Goal: Information Seeking & Learning: Learn about a topic

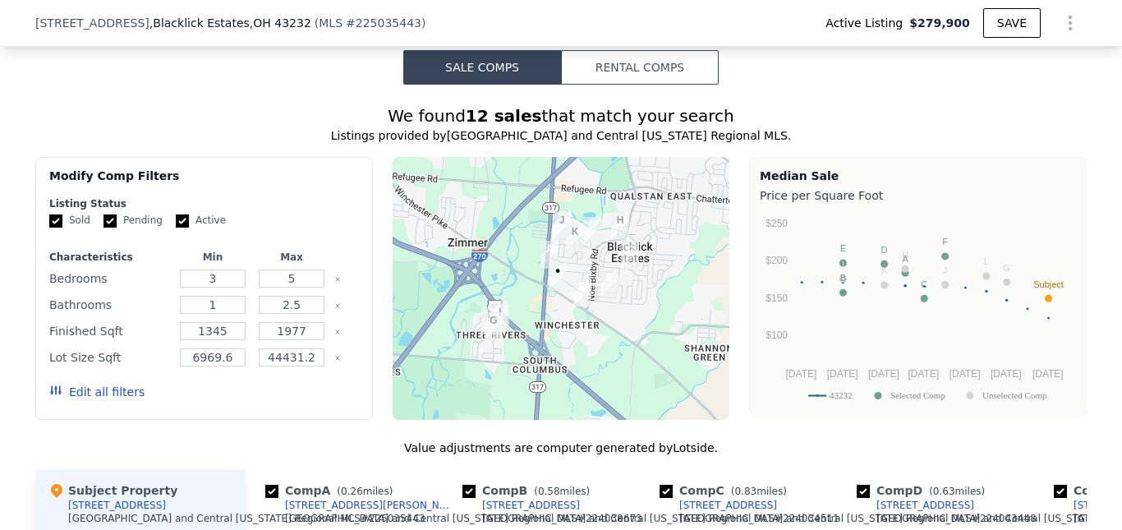
scroll to position [1226, 0]
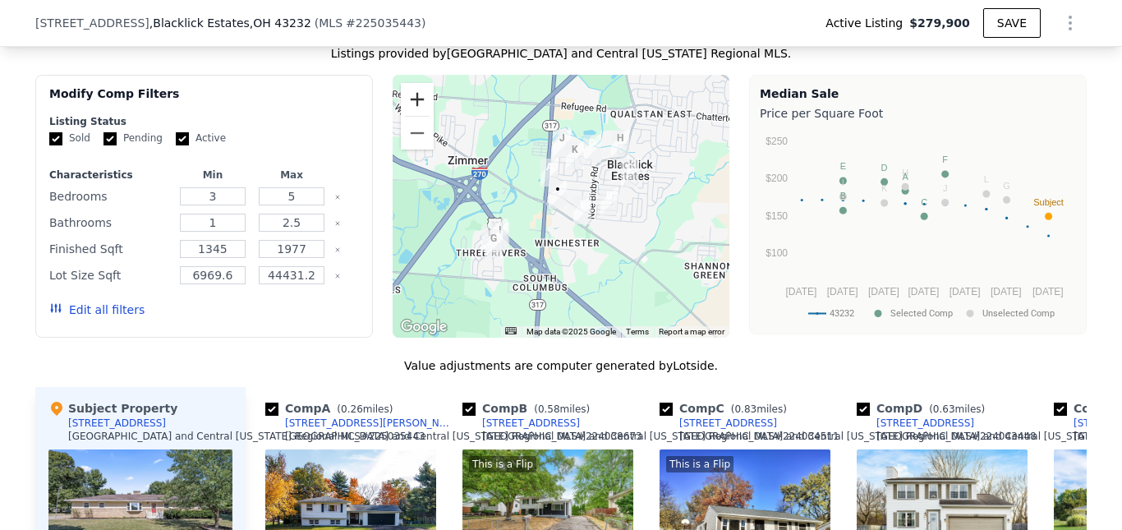
click at [418, 116] on button "Zoom in" at bounding box center [417, 99] width 33 height 33
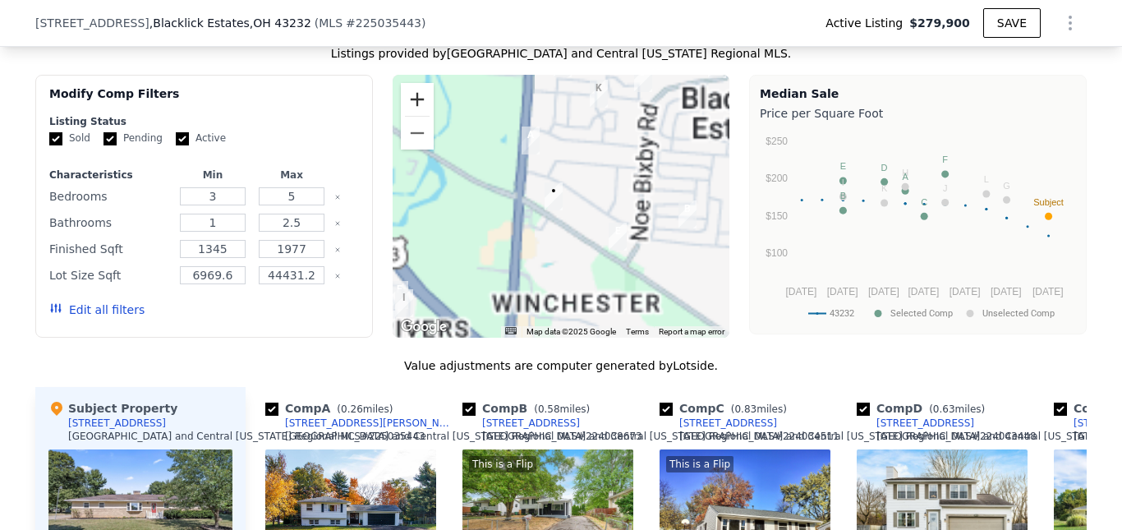
click at [418, 116] on button "Zoom in" at bounding box center [417, 99] width 33 height 33
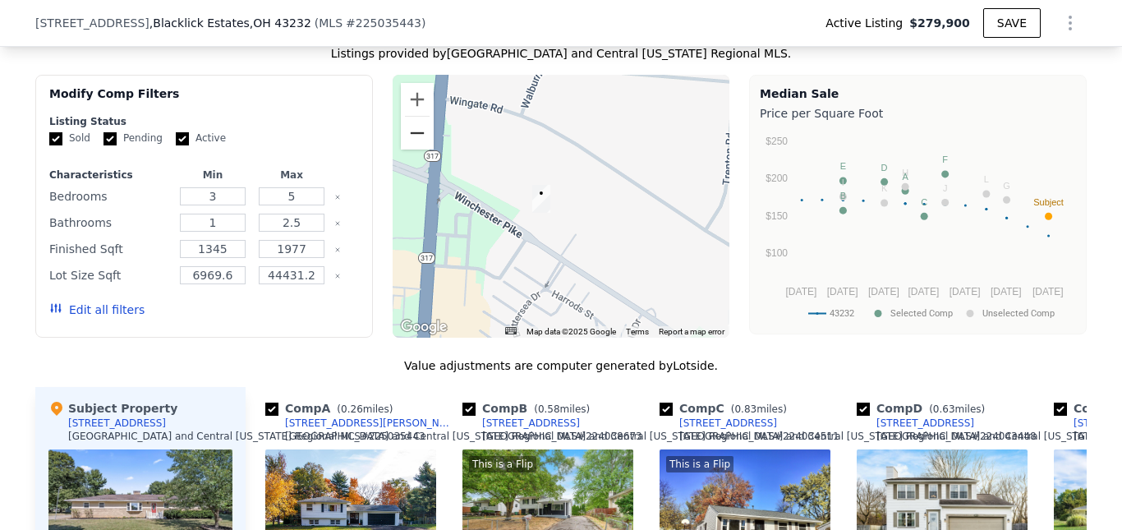
click at [415, 150] on button "Zoom out" at bounding box center [417, 133] width 33 height 33
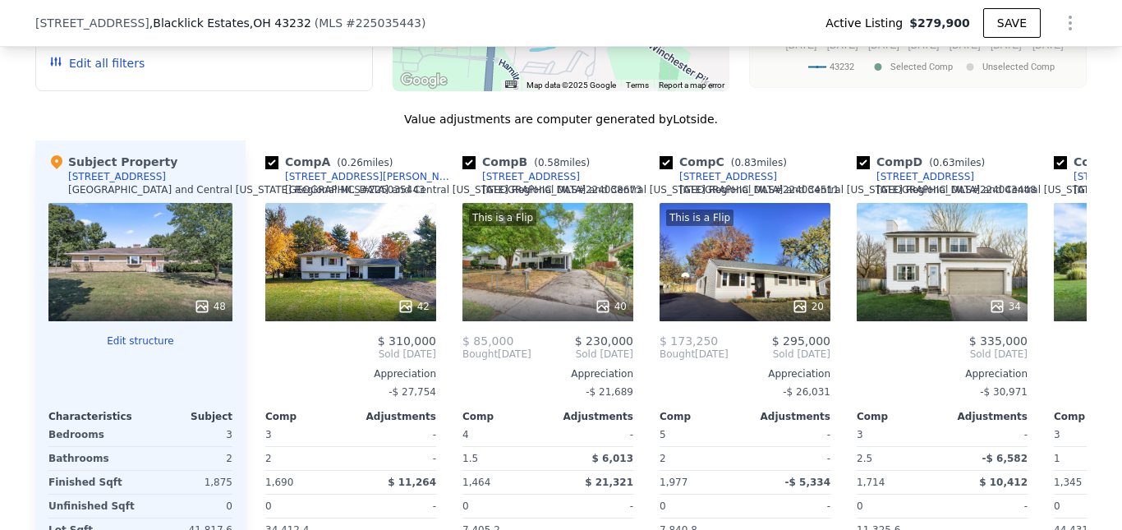
scroll to position [1637, 0]
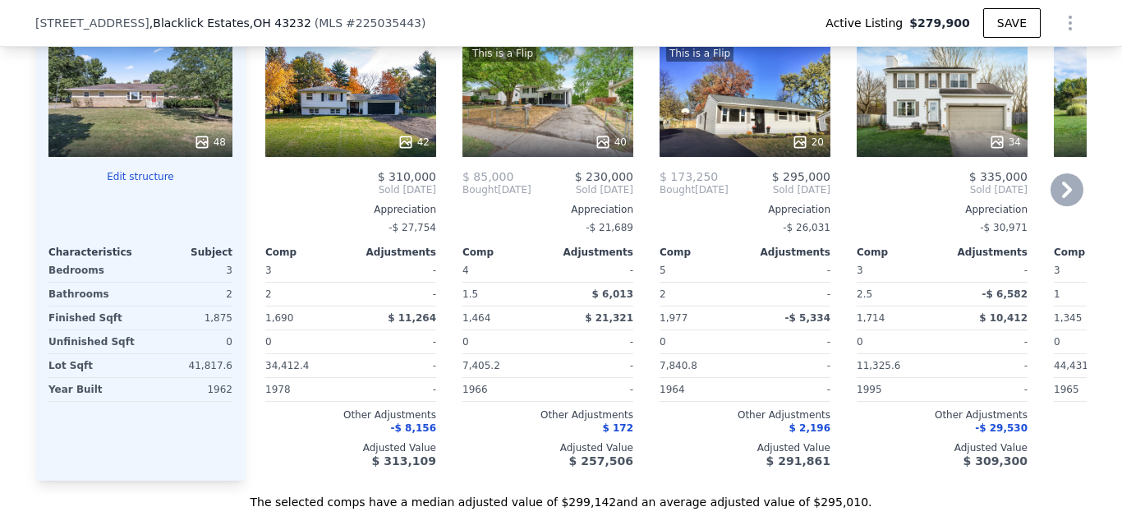
click at [1066, 206] on icon at bounding box center [1067, 189] width 33 height 33
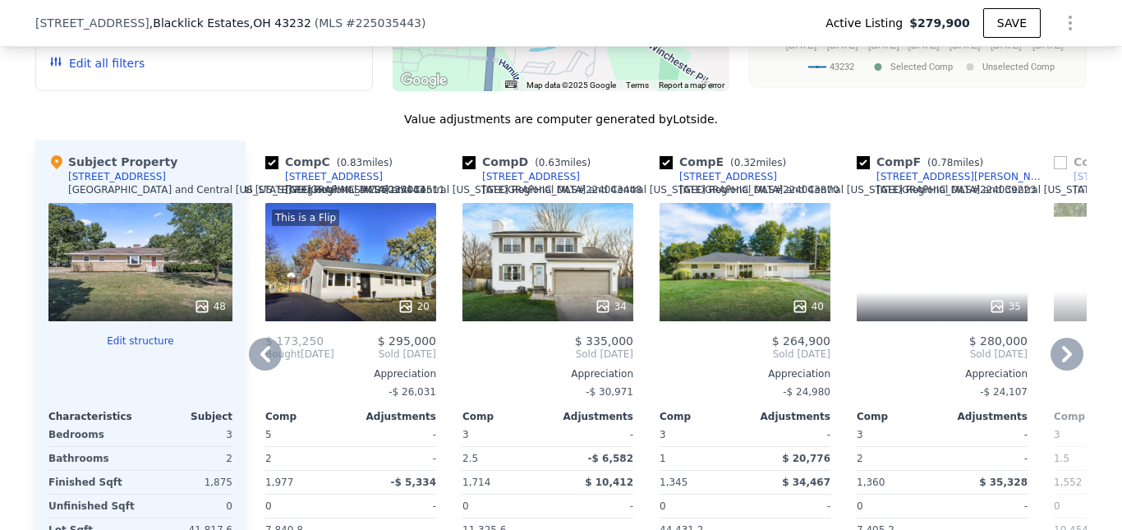
scroll to position [1719, 0]
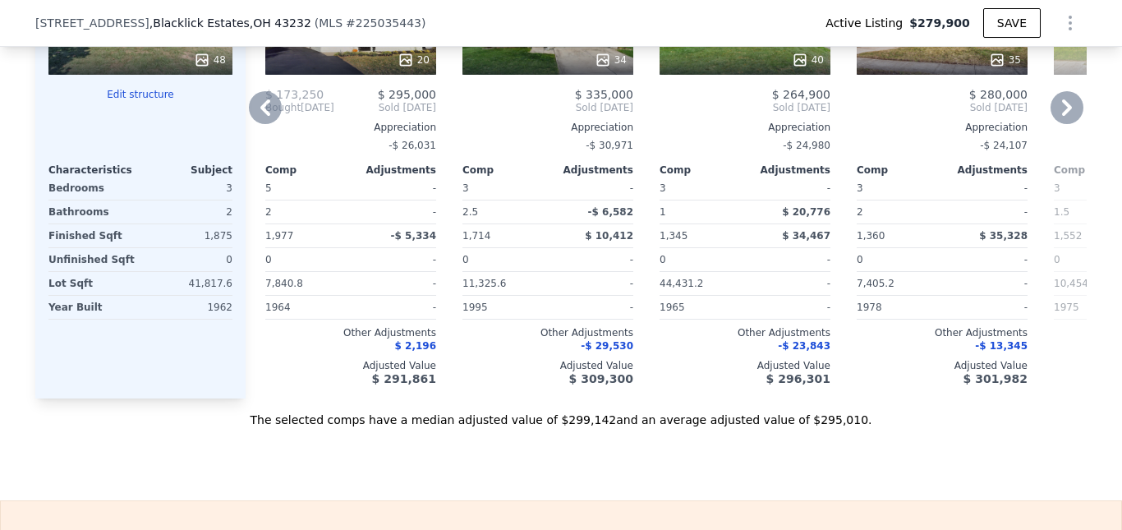
click at [251, 124] on icon at bounding box center [265, 107] width 33 height 33
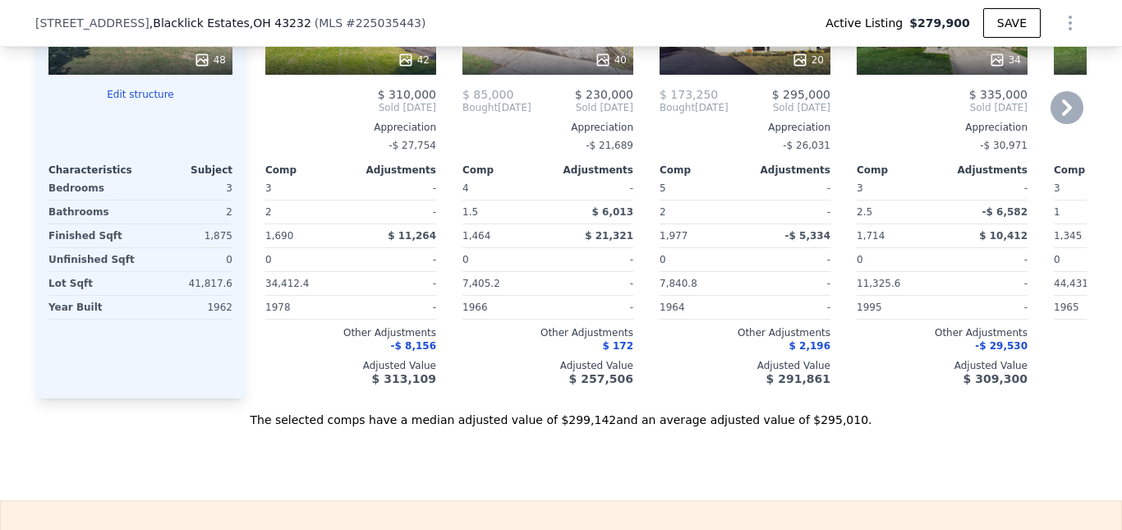
scroll to position [1637, 0]
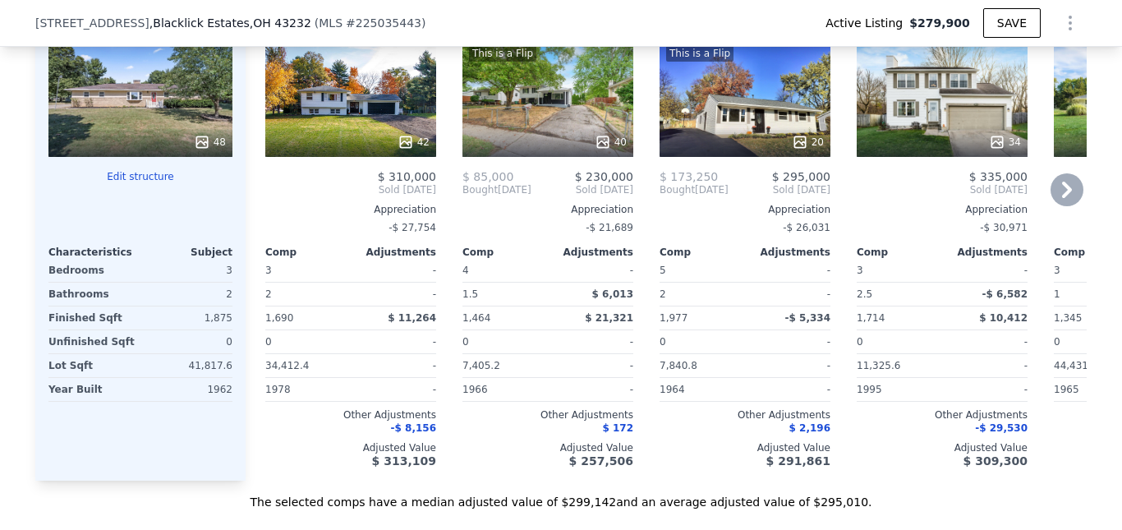
click at [1065, 206] on icon at bounding box center [1067, 189] width 33 height 33
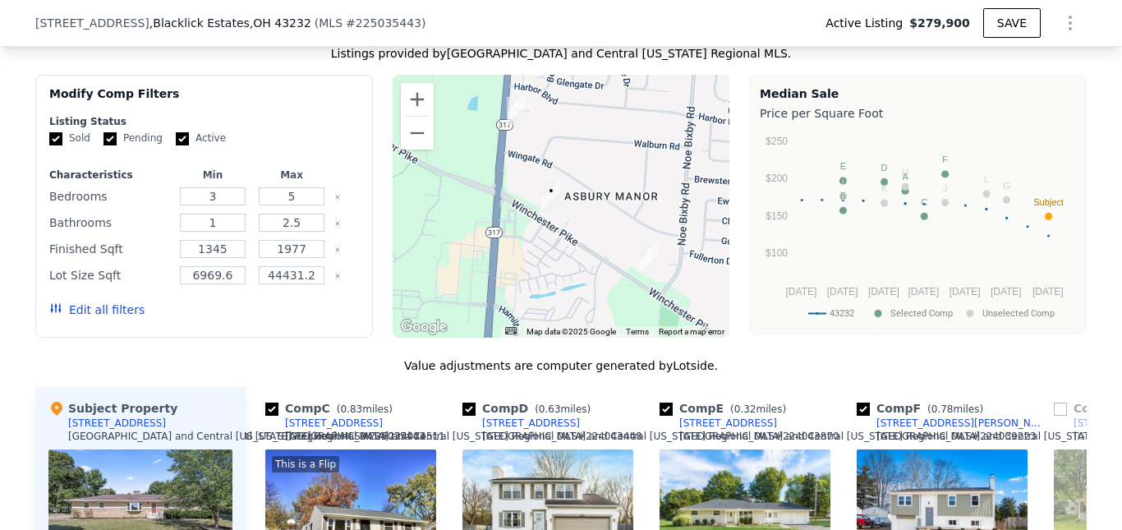
scroll to position [1144, 0]
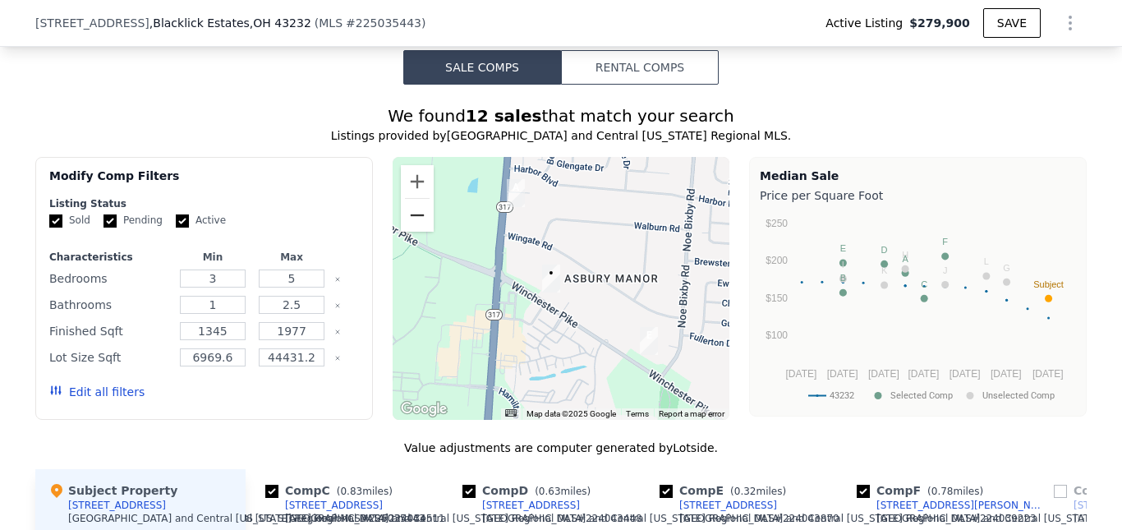
click at [411, 232] on button "Zoom out" at bounding box center [417, 215] width 33 height 33
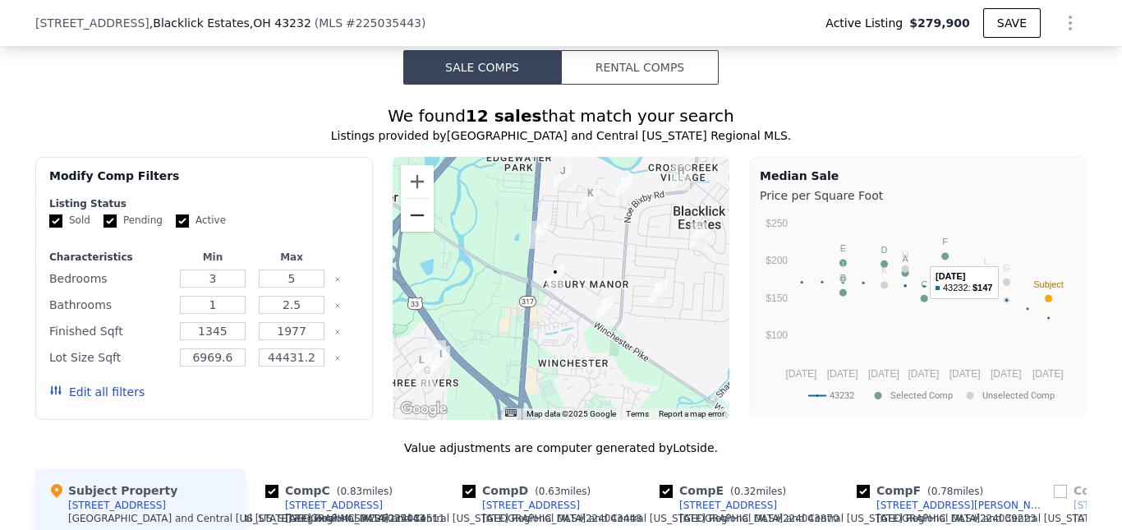
scroll to position [1555, 0]
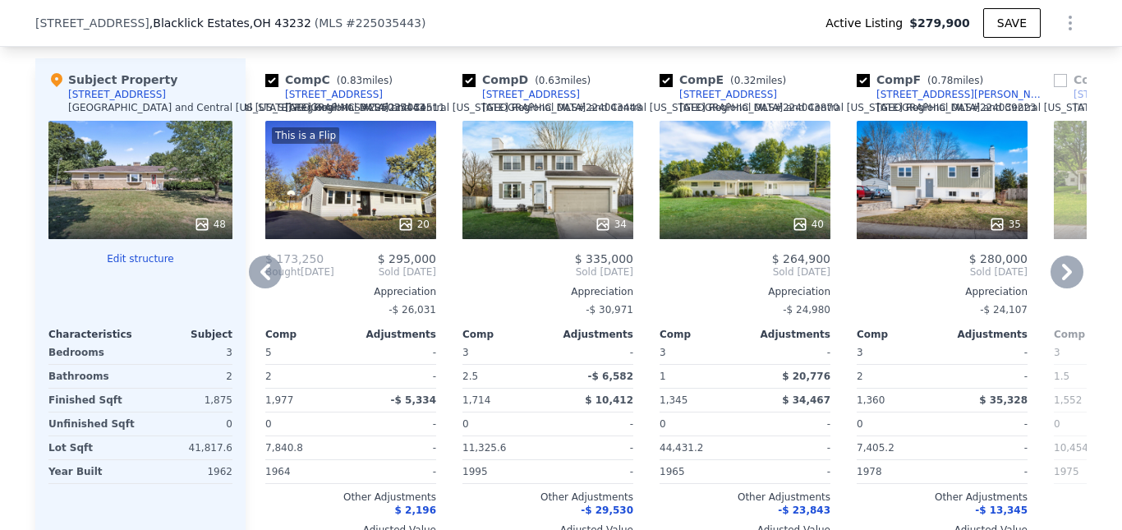
click at [264, 288] on icon at bounding box center [265, 271] width 33 height 33
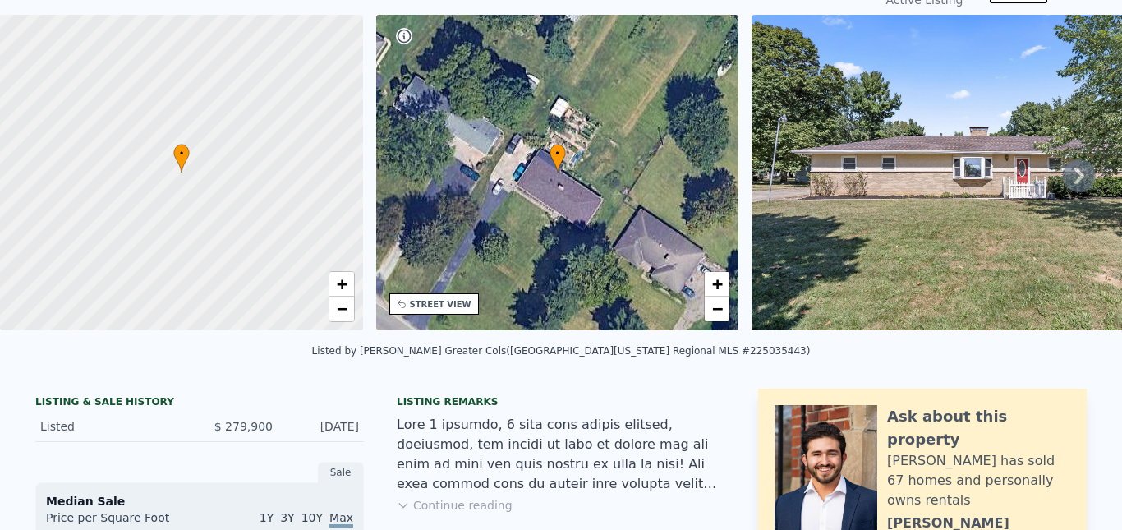
scroll to position [0, 0]
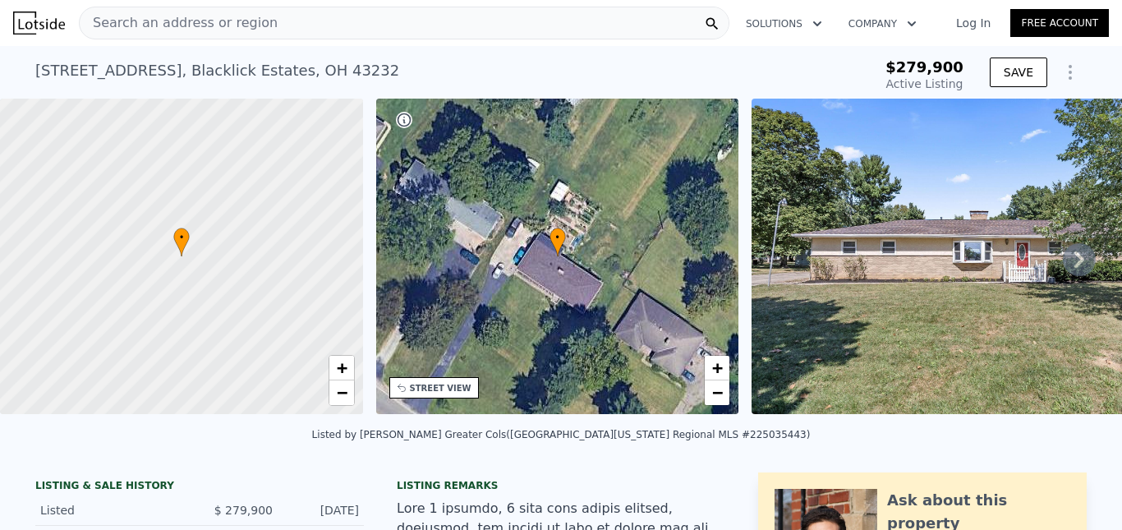
click at [378, 15] on div "Search an address or region" at bounding box center [404, 23] width 651 height 33
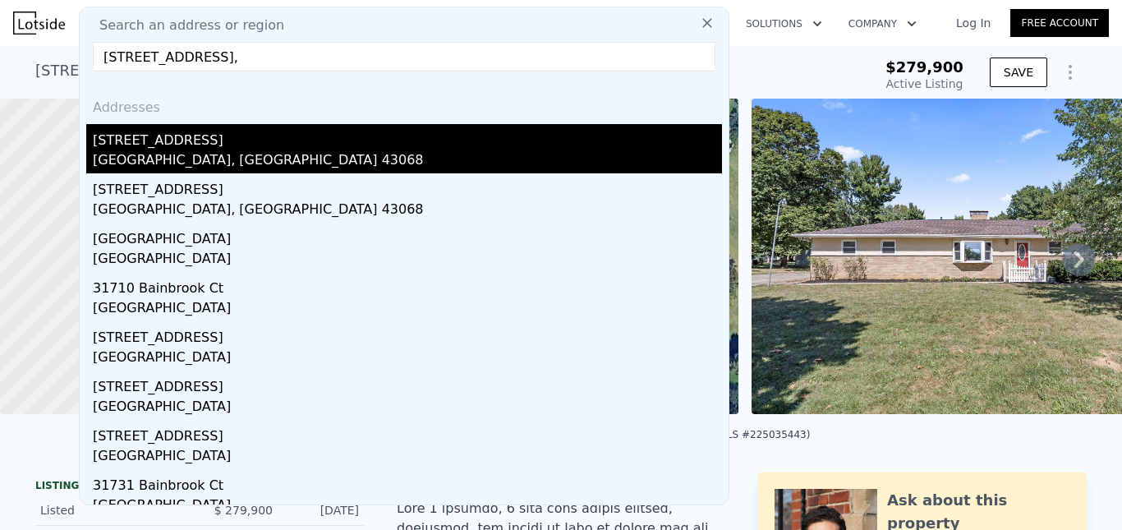
type input "[STREET_ADDRESS],"
click at [184, 142] on div "[STREET_ADDRESS]" at bounding box center [407, 137] width 629 height 26
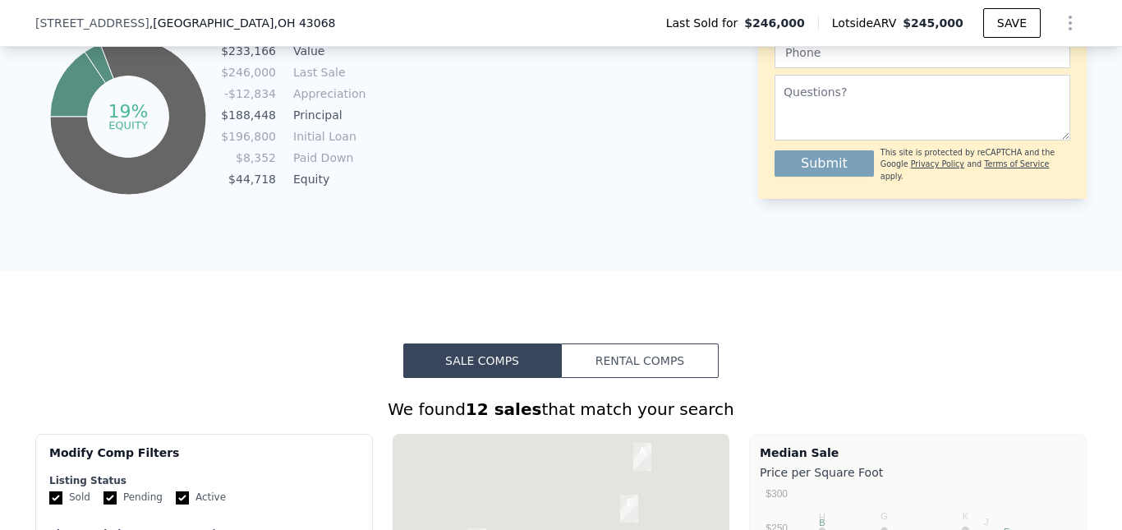
scroll to position [1309, 0]
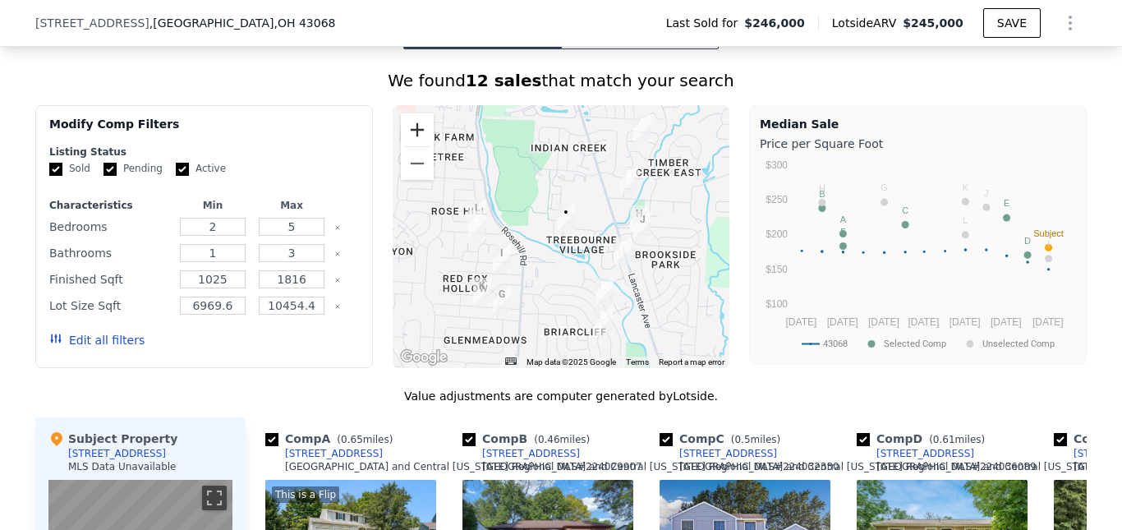
click at [415, 146] on button "Zoom in" at bounding box center [417, 129] width 33 height 33
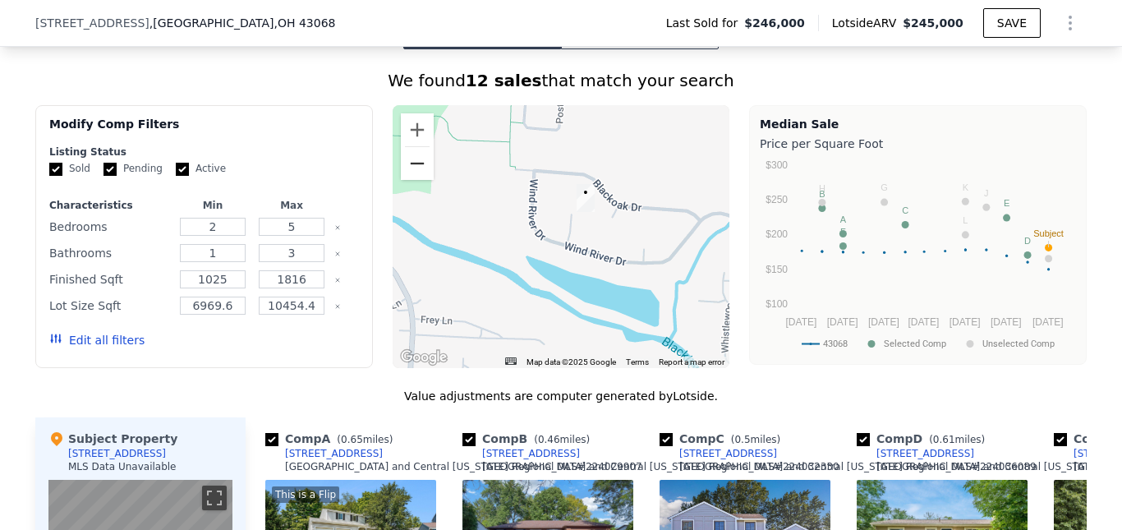
click at [403, 180] on button "Zoom out" at bounding box center [417, 163] width 33 height 33
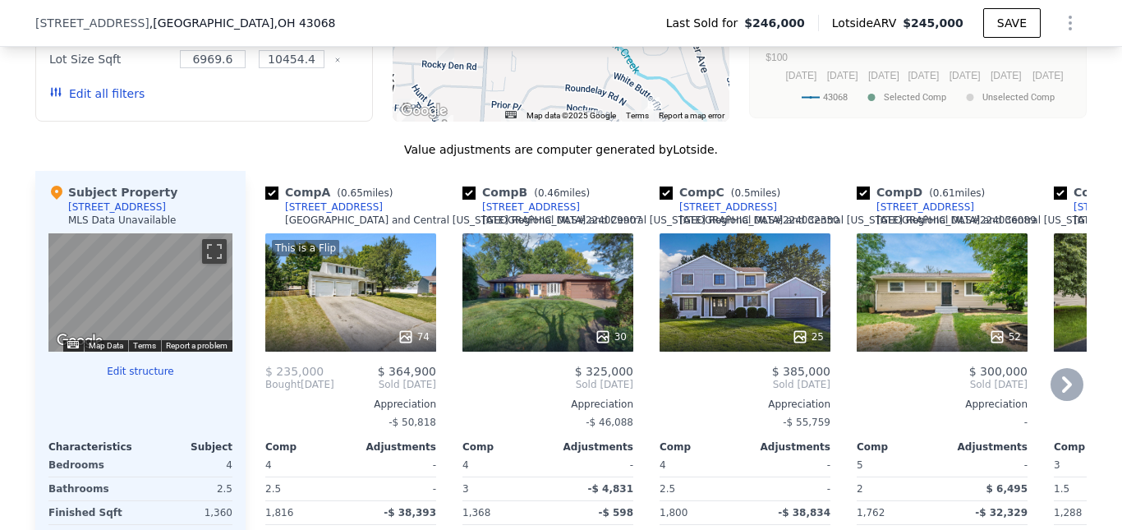
scroll to position [1719, 0]
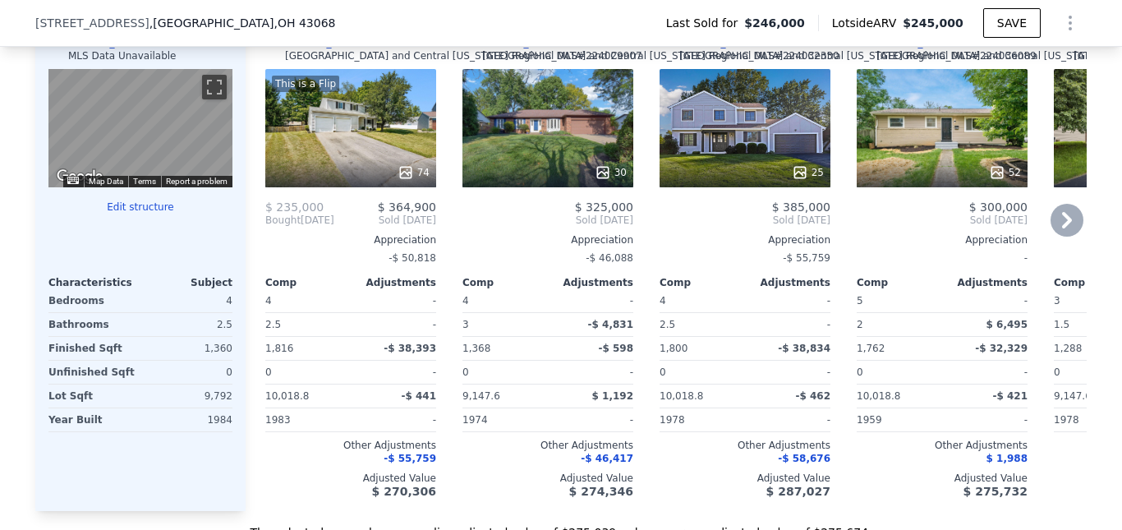
click at [1062, 224] on icon at bounding box center [1067, 220] width 33 height 33
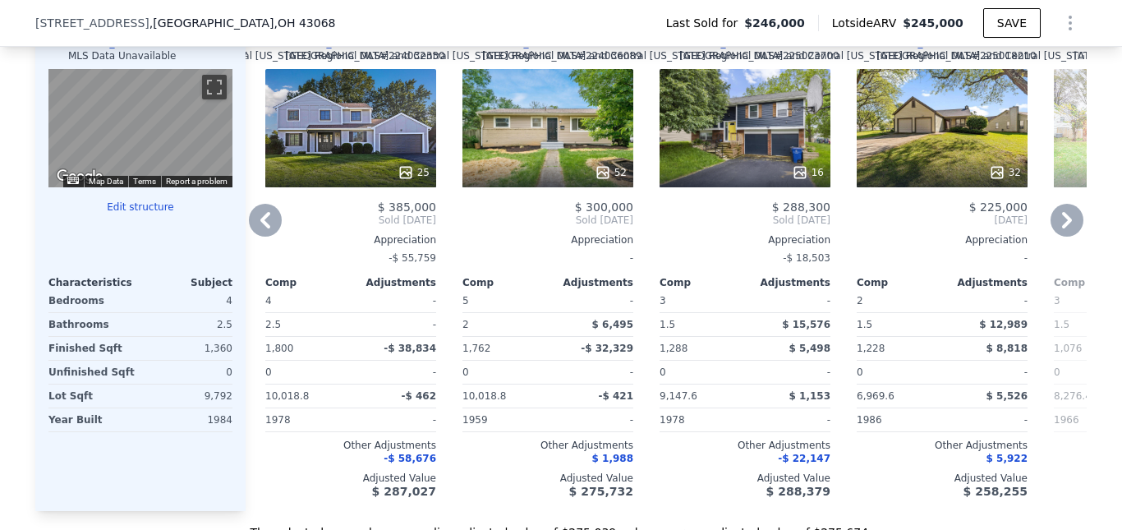
click at [249, 237] on icon at bounding box center [265, 220] width 33 height 33
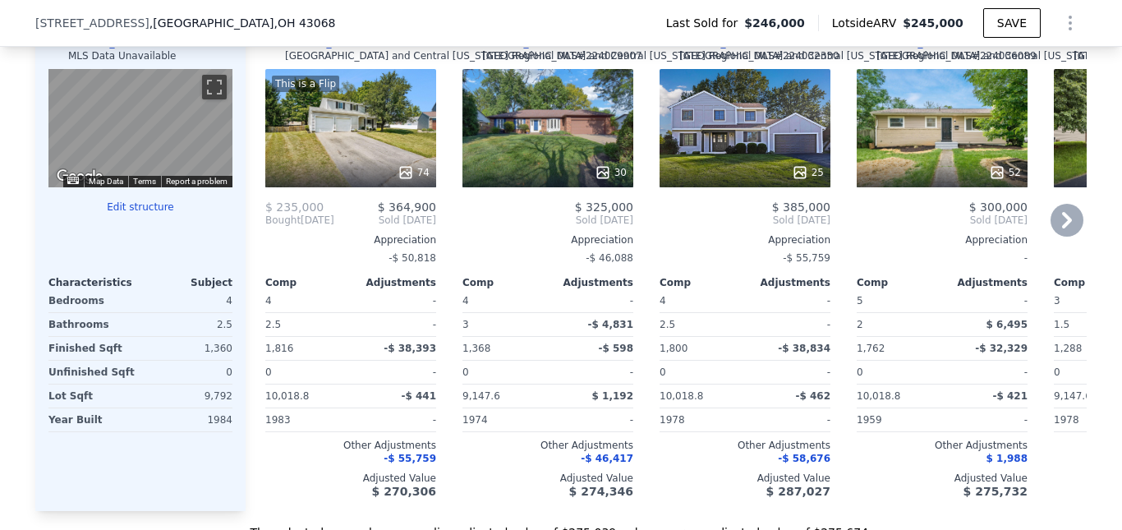
click at [1051, 232] on icon at bounding box center [1067, 220] width 33 height 33
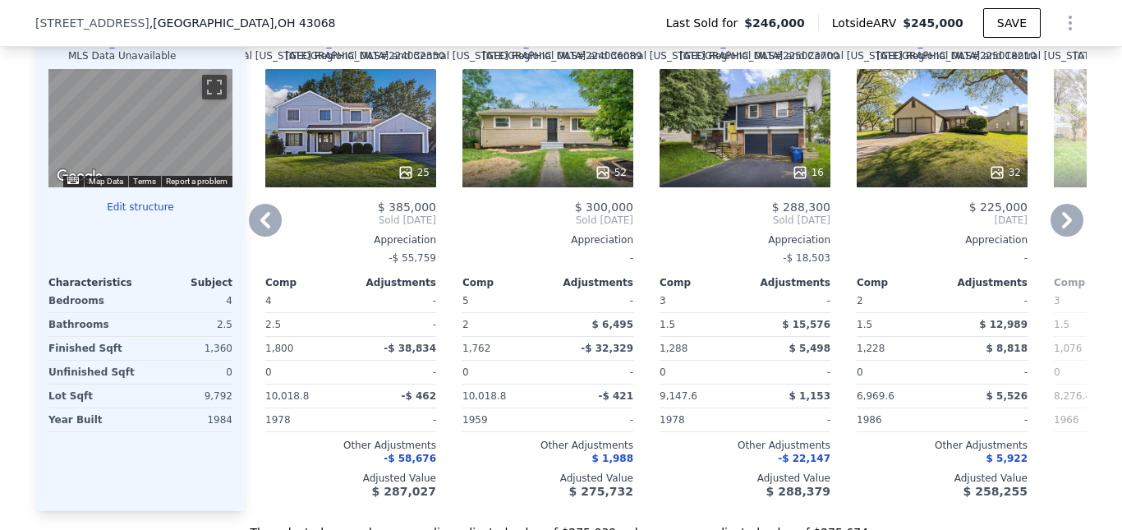
click at [258, 223] on icon at bounding box center [265, 220] width 33 height 33
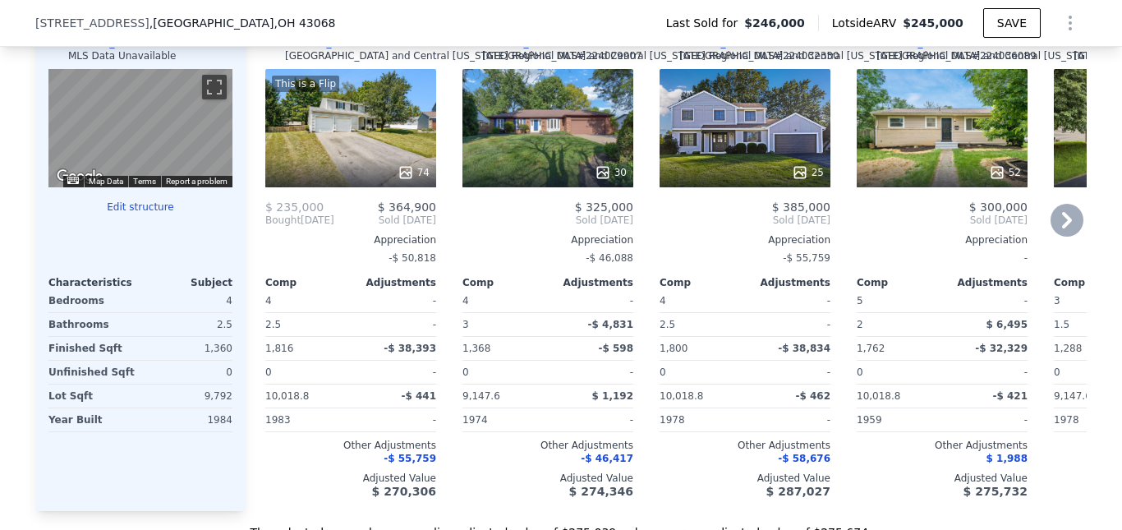
click at [259, 224] on div "Comp A ( 0.65 miles) [STREET_ADDRESS][GEOGRAPHIC_DATA][US_STATE] Regional MLS #…" at bounding box center [351, 259] width 184 height 504
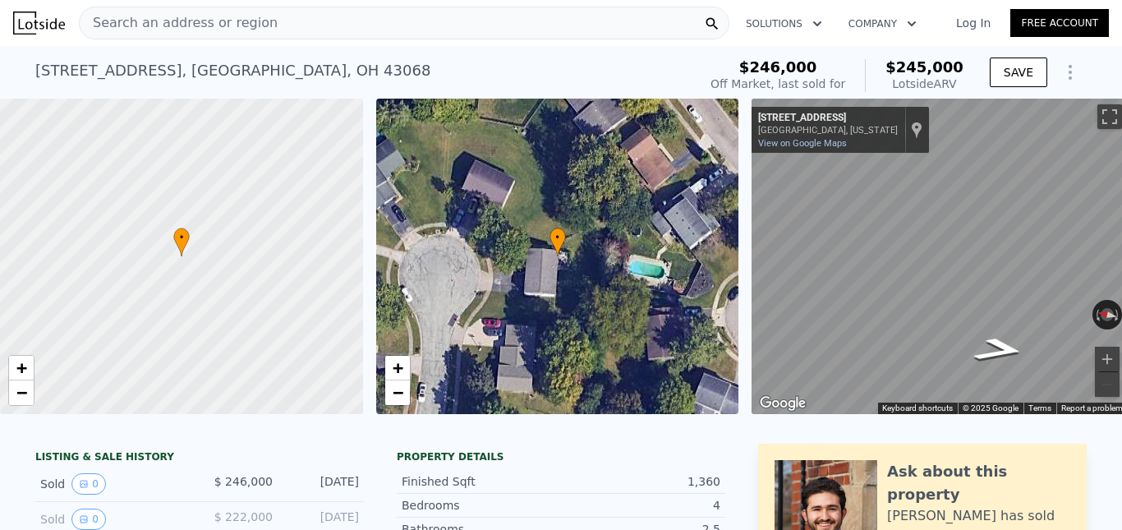
click at [337, 22] on div "Search an address or region" at bounding box center [404, 23] width 651 height 33
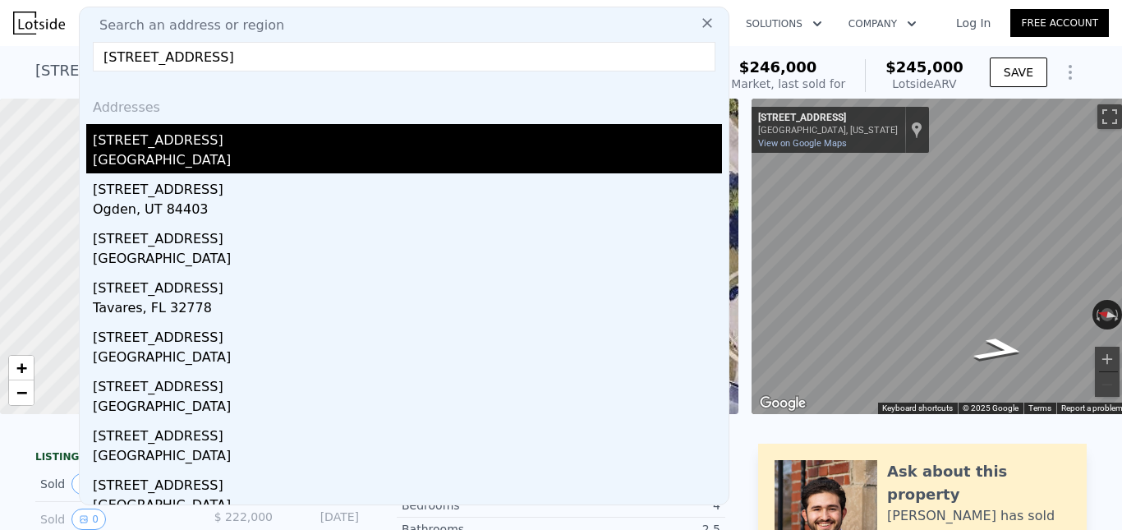
type input "[STREET_ADDRESS]"
click at [187, 151] on div "[GEOGRAPHIC_DATA]" at bounding box center [407, 161] width 629 height 23
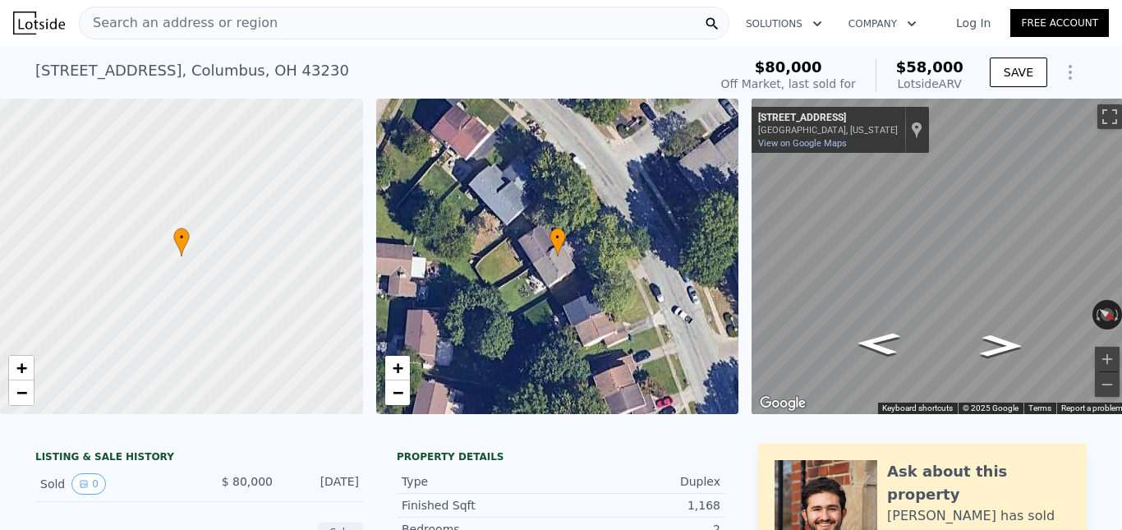
click at [255, 14] on div "Search an address or region" at bounding box center [404, 23] width 651 height 33
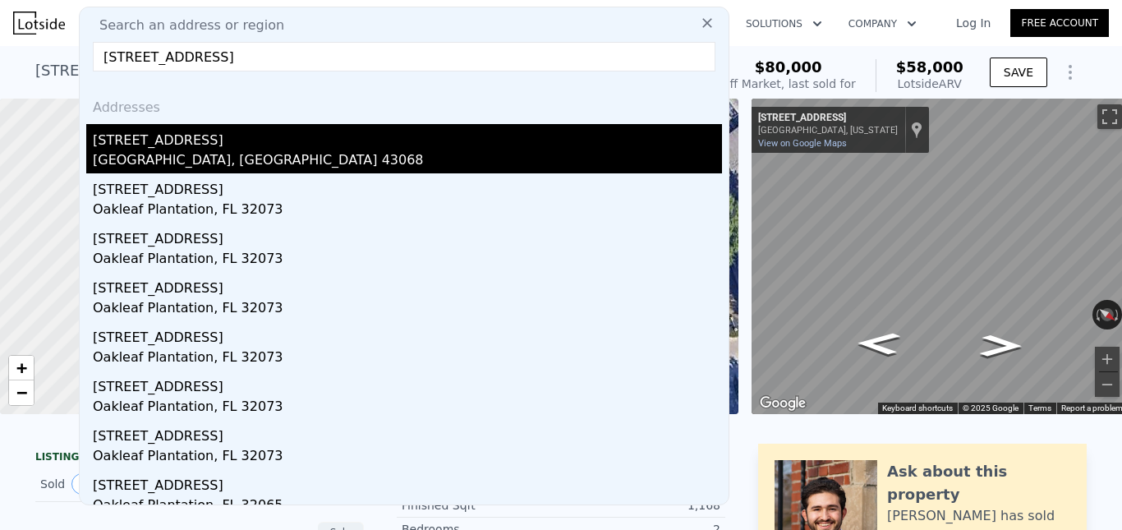
type input "[STREET_ADDRESS]"
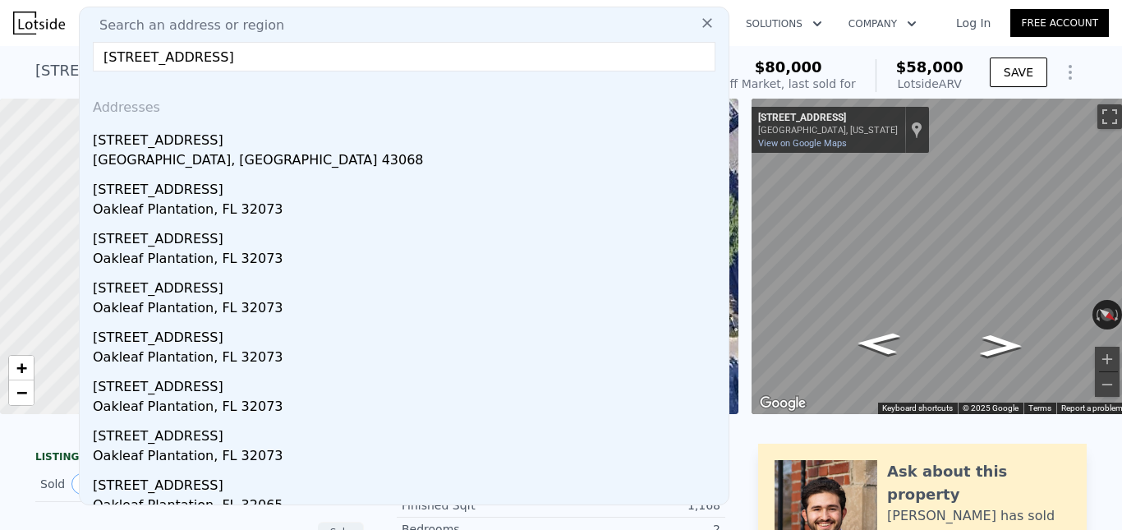
drag, startPoint x: 209, startPoint y: 146, endPoint x: 718, endPoint y: 101, distance: 510.5
click at [209, 146] on div "[STREET_ADDRESS]" at bounding box center [407, 137] width 629 height 26
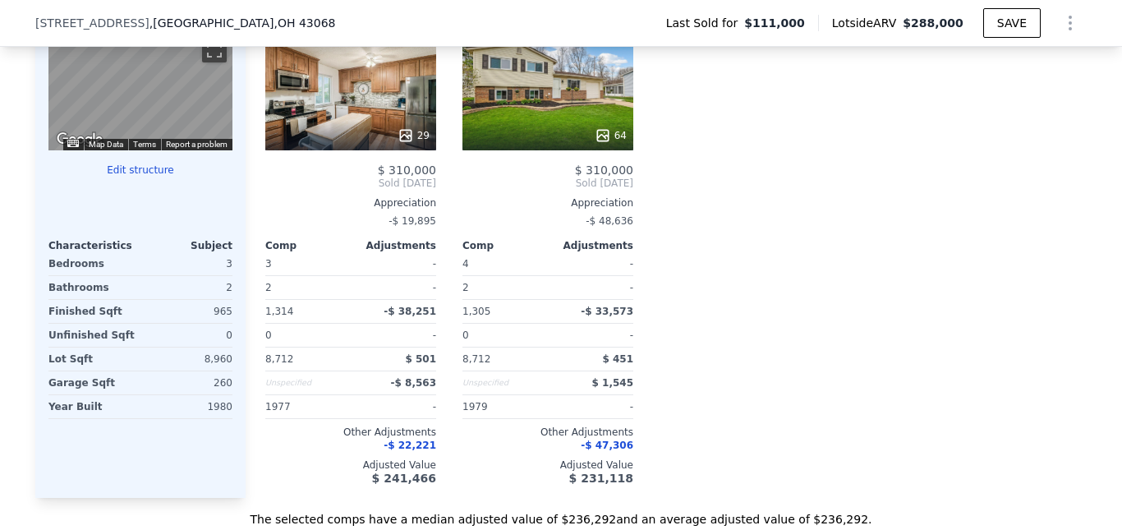
scroll to position [1309, 0]
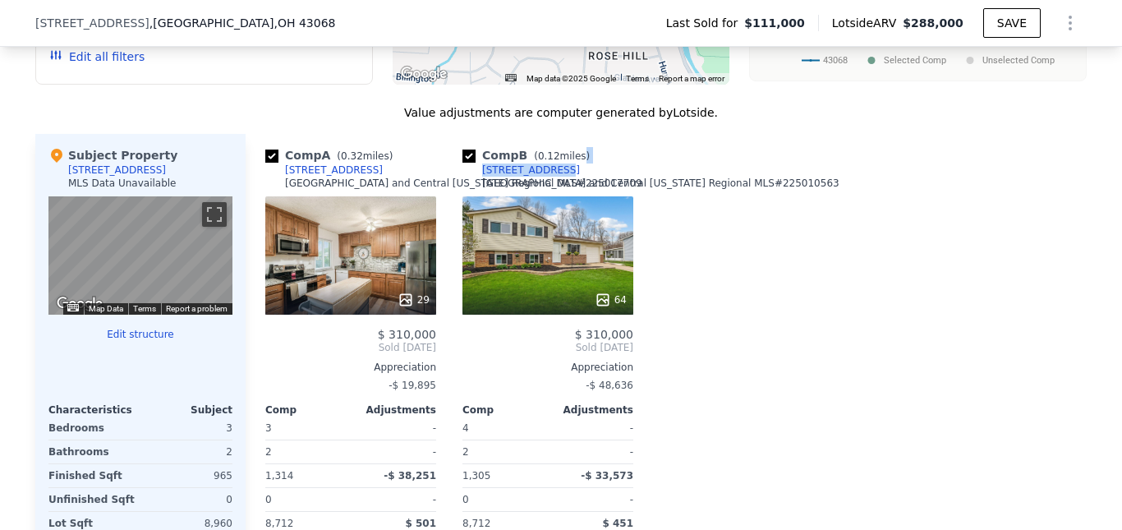
drag, startPoint x: 562, startPoint y: 166, endPoint x: 540, endPoint y: 169, distance: 22.4
click at [540, 169] on div "Comp B ( 0.12 miles) [STREET_ADDRESS][GEOGRAPHIC_DATA][US_STATE] # 225010563" at bounding box center [547, 171] width 171 height 49
click at [580, 171] on div "Comp B ( 0.12 miles) [STREET_ADDRESS][GEOGRAPHIC_DATA][US_STATE] # 225010563" at bounding box center [547, 171] width 171 height 49
drag, startPoint x: 570, startPoint y: 169, endPoint x: 552, endPoint y: 168, distance: 18.1
click at [550, 168] on div "Comp B ( 0.12 miles) [STREET_ADDRESS][GEOGRAPHIC_DATA][US_STATE] # 225010563" at bounding box center [547, 171] width 171 height 49
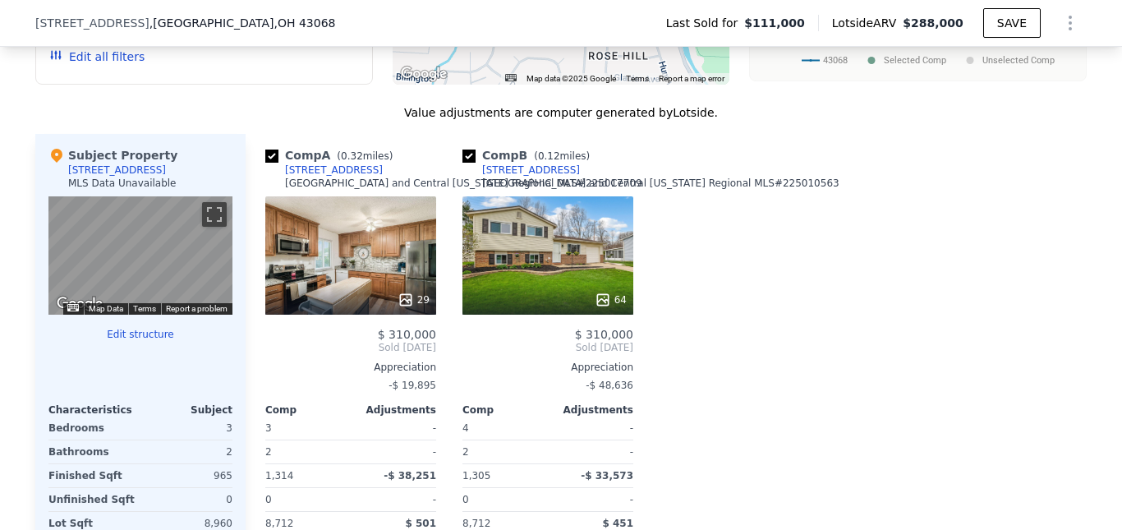
click at [574, 167] on div "Comp B ( 0.12 miles) [STREET_ADDRESS][GEOGRAPHIC_DATA][US_STATE] # 225010563" at bounding box center [547, 171] width 171 height 49
click at [556, 168] on div "Comp B ( 0.12 miles) [STREET_ADDRESS][GEOGRAPHIC_DATA][US_STATE] # 225010563" at bounding box center [547, 171] width 171 height 49
click at [446, 167] on div "Comp A ( 0.32 miles) [STREET_ADDRESS][GEOGRAPHIC_DATA][US_STATE] # 225017709 29…" at bounding box center [666, 398] width 841 height 528
drag, startPoint x: 556, startPoint y: 168, endPoint x: 476, endPoint y: 168, distance: 80.5
click at [476, 168] on div "Comp B ( 0.12 miles) [STREET_ADDRESS][GEOGRAPHIC_DATA][US_STATE] # 225010563" at bounding box center [547, 171] width 171 height 49
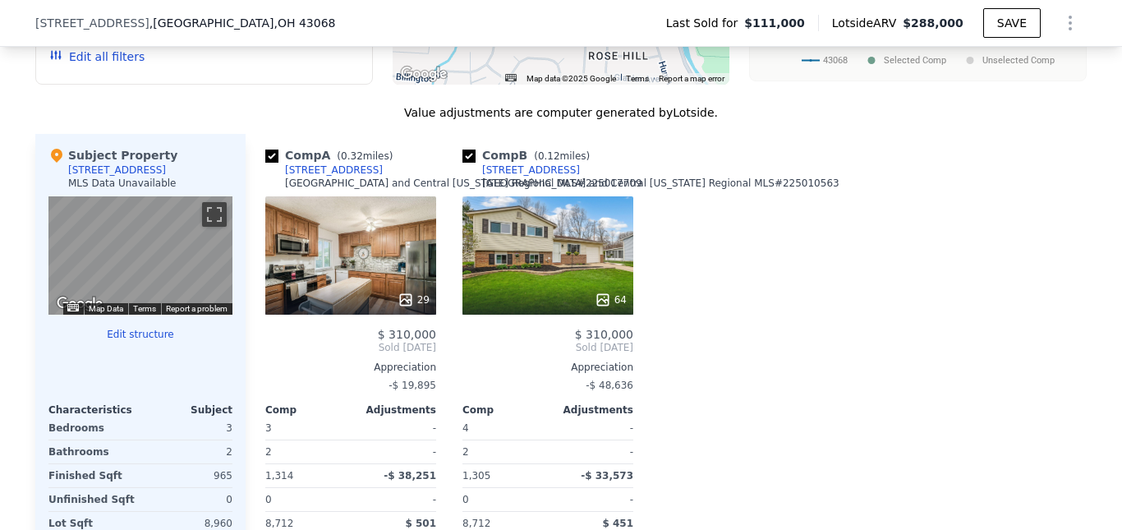
copy div "[STREET_ADDRESS]"
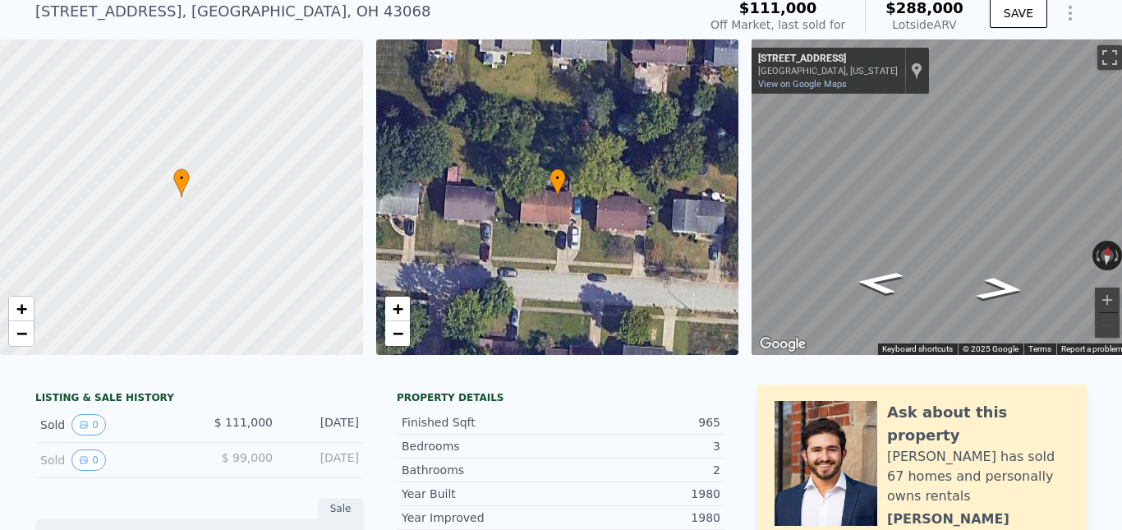
scroll to position [0, 0]
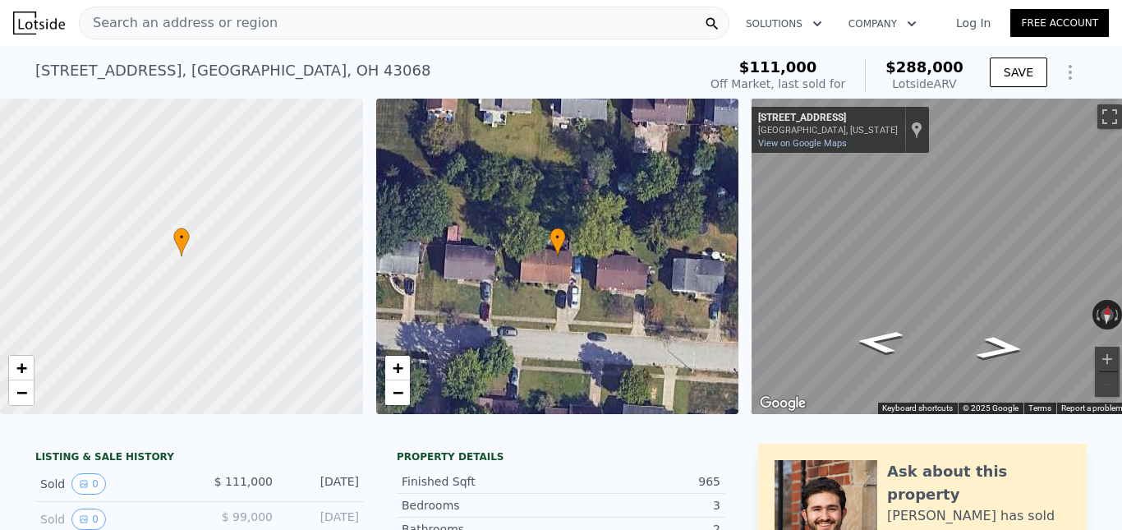
click at [214, 19] on span "Search an address or region" at bounding box center [179, 23] width 198 height 20
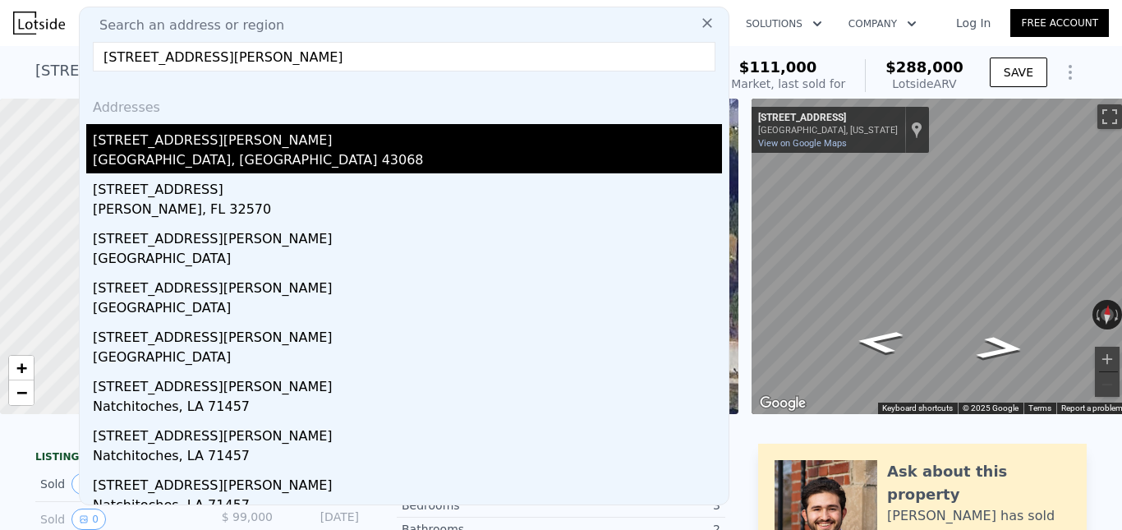
type input "[STREET_ADDRESS][PERSON_NAME]"
click at [177, 154] on div "[GEOGRAPHIC_DATA], [GEOGRAPHIC_DATA] 43068" at bounding box center [407, 161] width 629 height 23
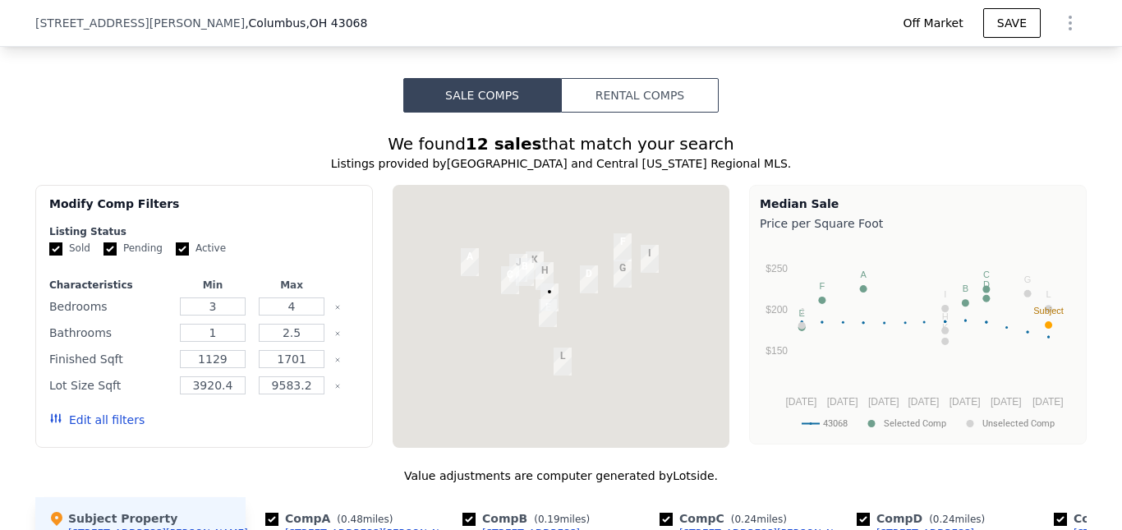
scroll to position [1233, 0]
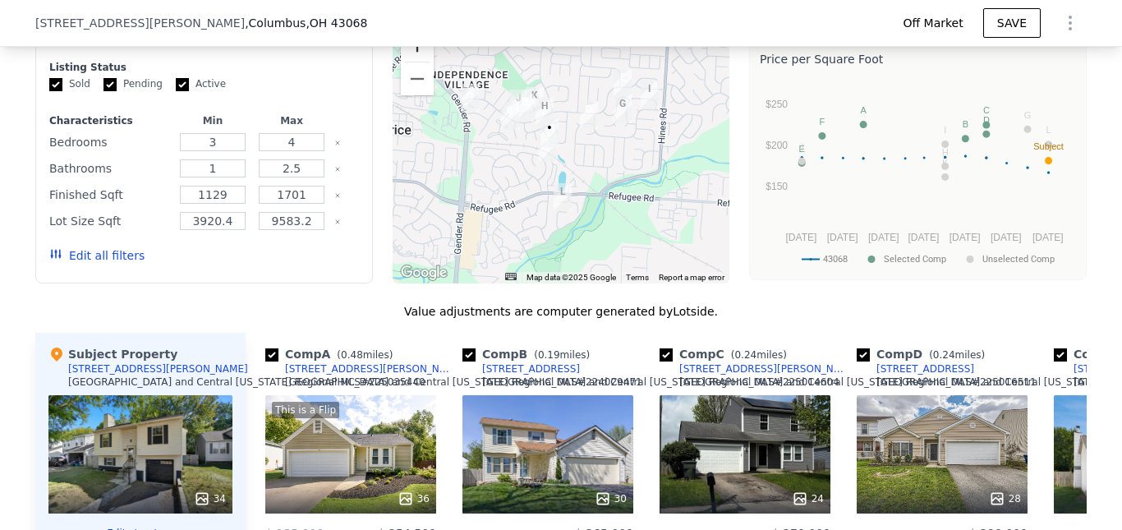
click at [407, 62] on button "Zoom in" at bounding box center [417, 45] width 33 height 33
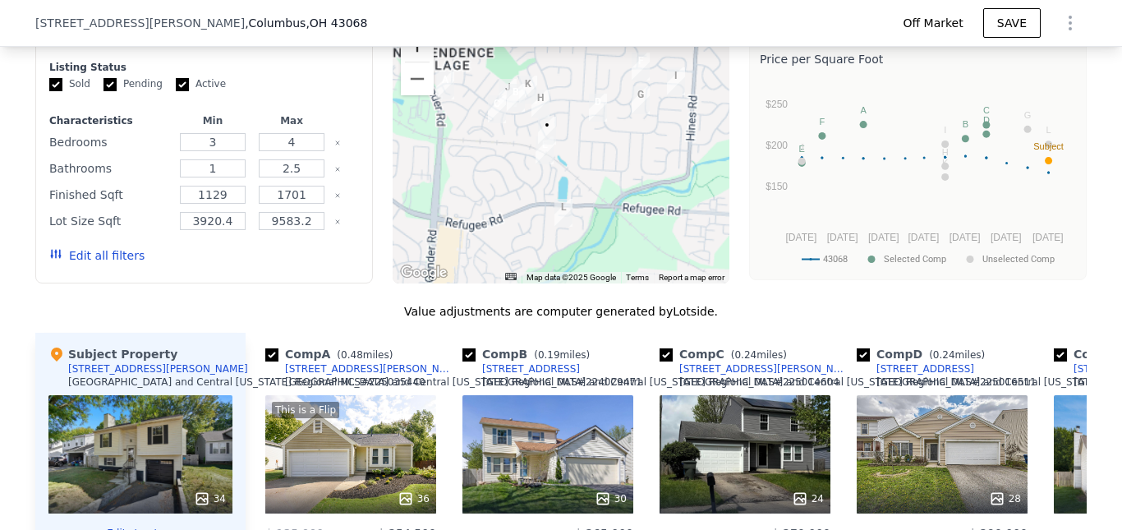
click at [407, 62] on button "Zoom in" at bounding box center [417, 45] width 33 height 33
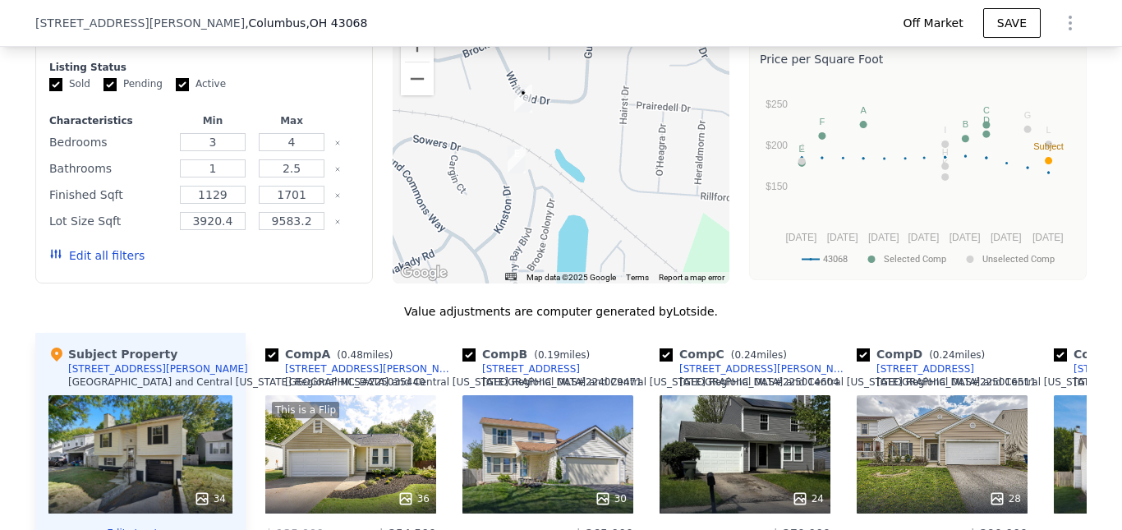
drag, startPoint x: 570, startPoint y: 183, endPoint x: 579, endPoint y: 168, distance: 17.3
click at [579, 168] on div at bounding box center [562, 152] width 338 height 263
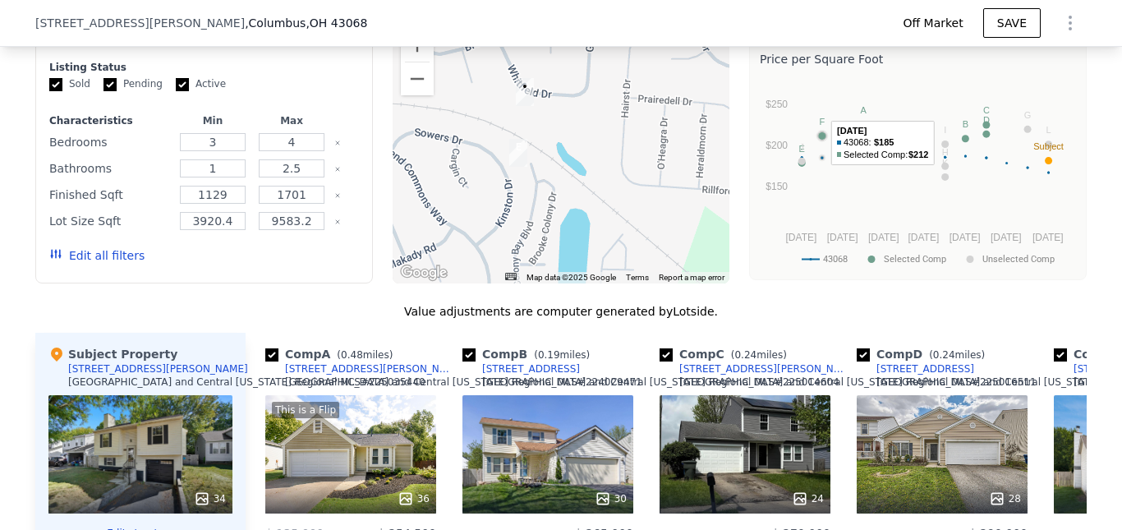
scroll to position [1562, 0]
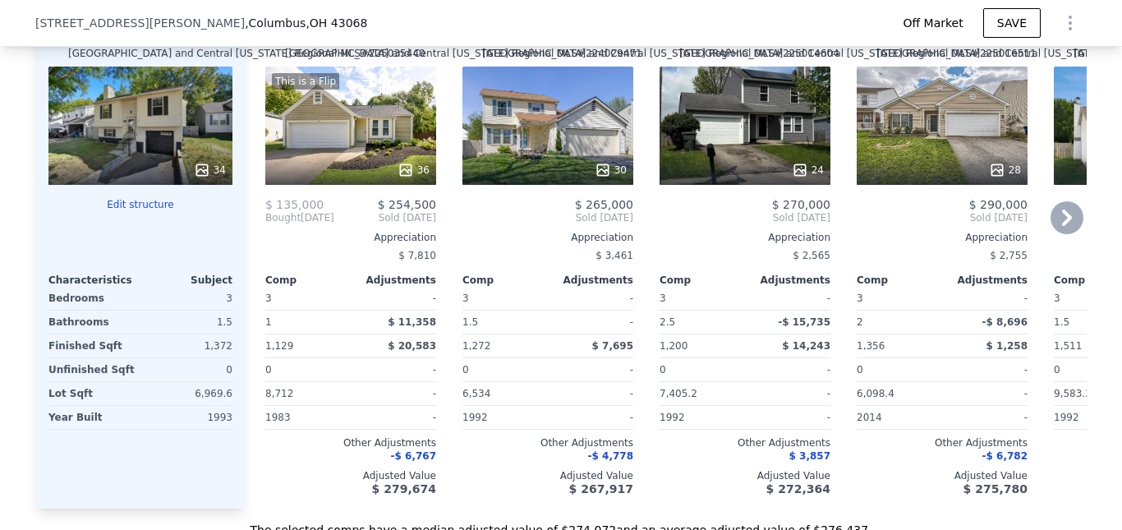
click at [1062, 226] on icon at bounding box center [1067, 217] width 10 height 16
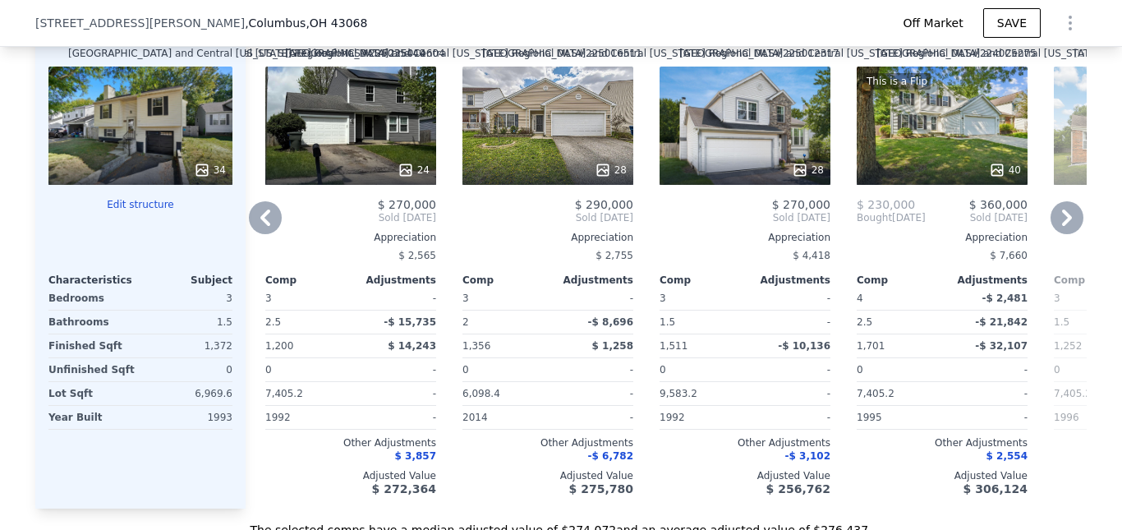
click at [255, 234] on icon at bounding box center [265, 217] width 33 height 33
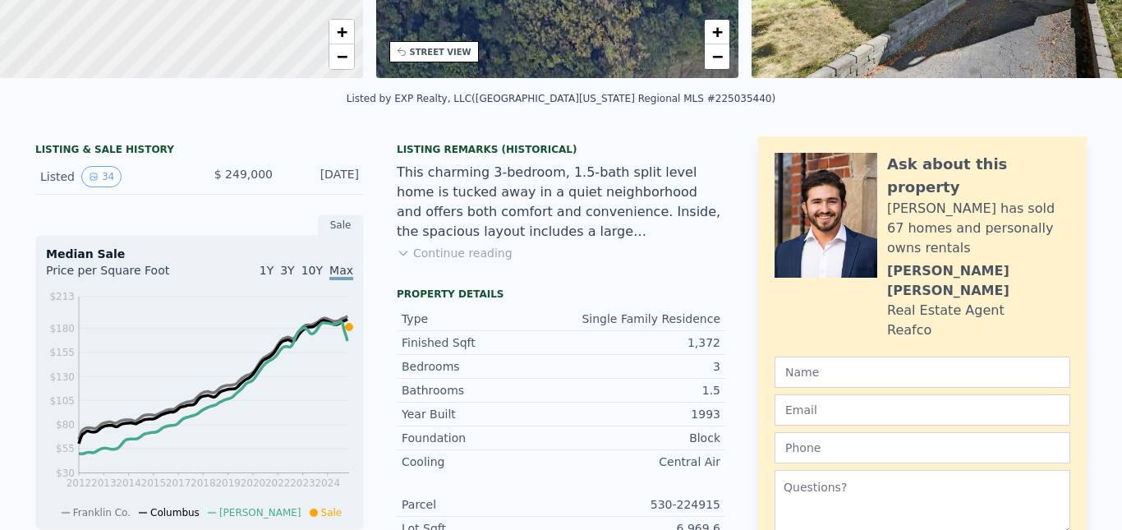
scroll to position [0, 0]
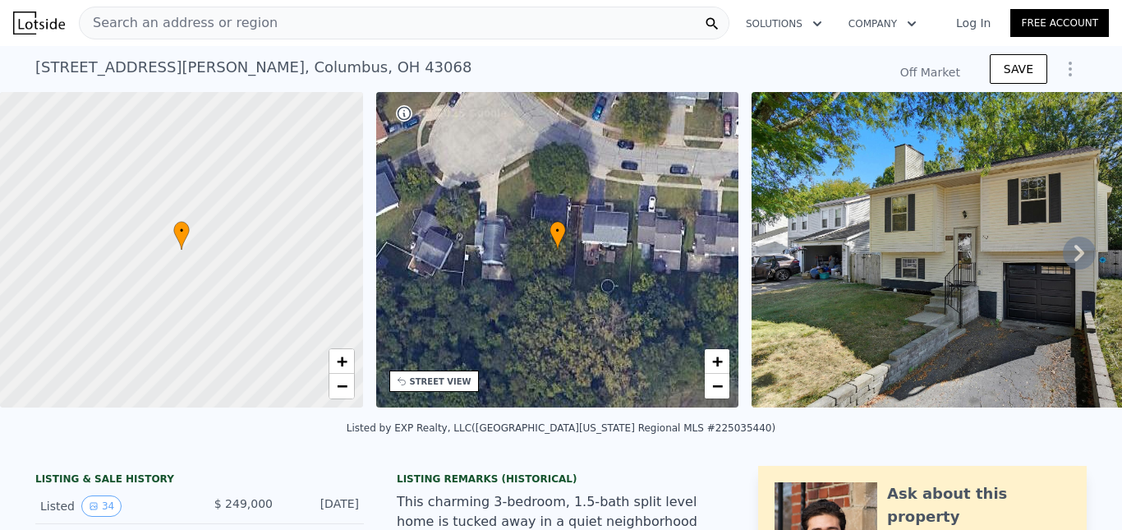
click at [293, 23] on div "Search an address or region" at bounding box center [404, 23] width 651 height 33
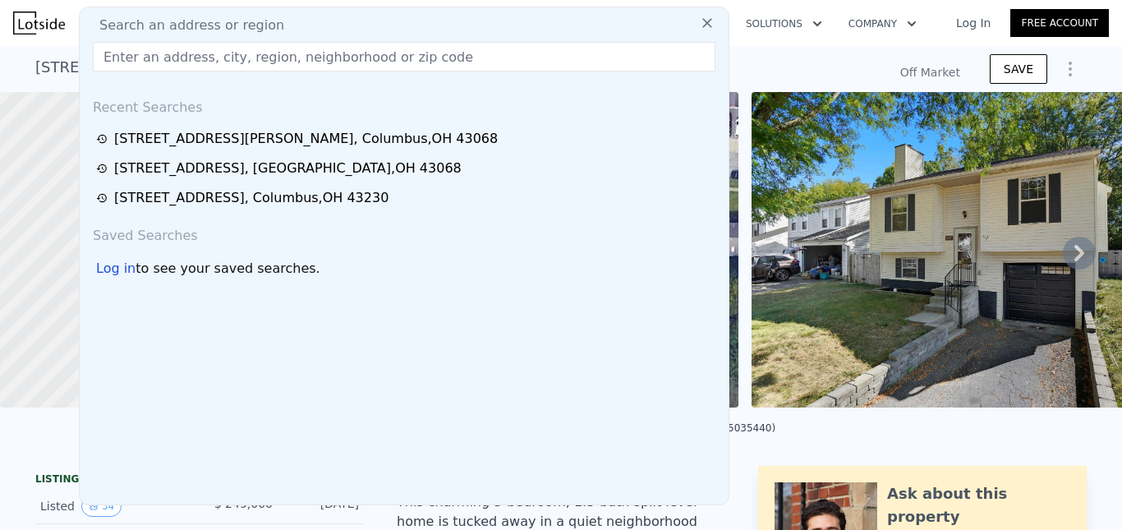
click at [274, 55] on input "text" at bounding box center [404, 57] width 623 height 30
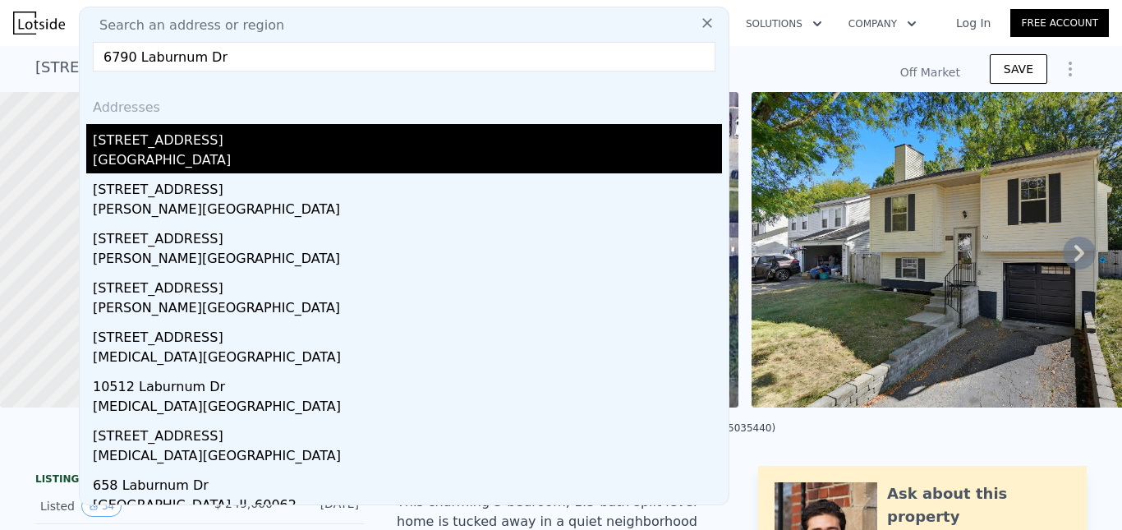
type input "6790 Laburnum Dr"
click at [193, 150] on div "[STREET_ADDRESS]" at bounding box center [407, 137] width 629 height 26
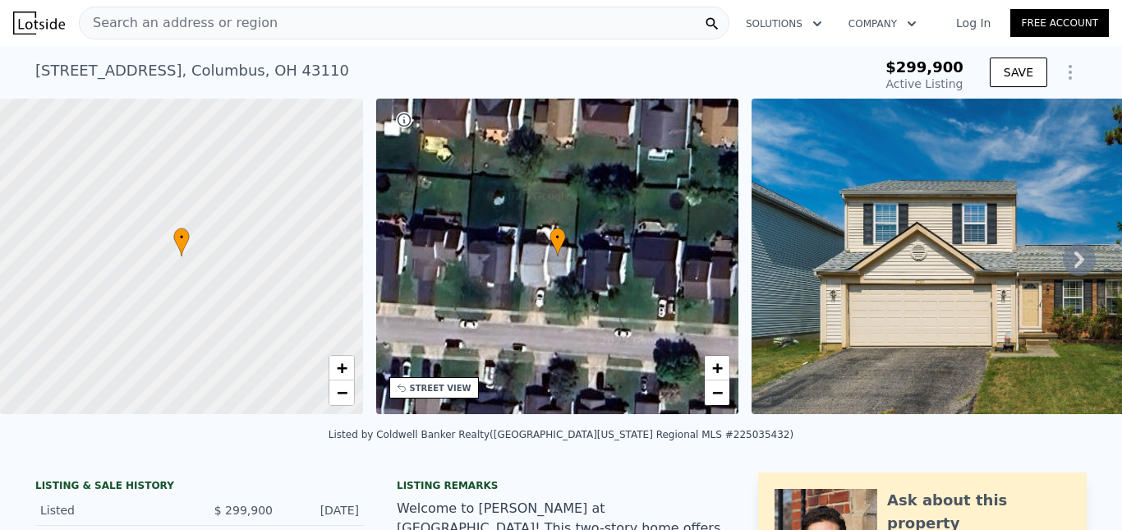
click at [254, 28] on div "Search an address or region" at bounding box center [404, 23] width 651 height 33
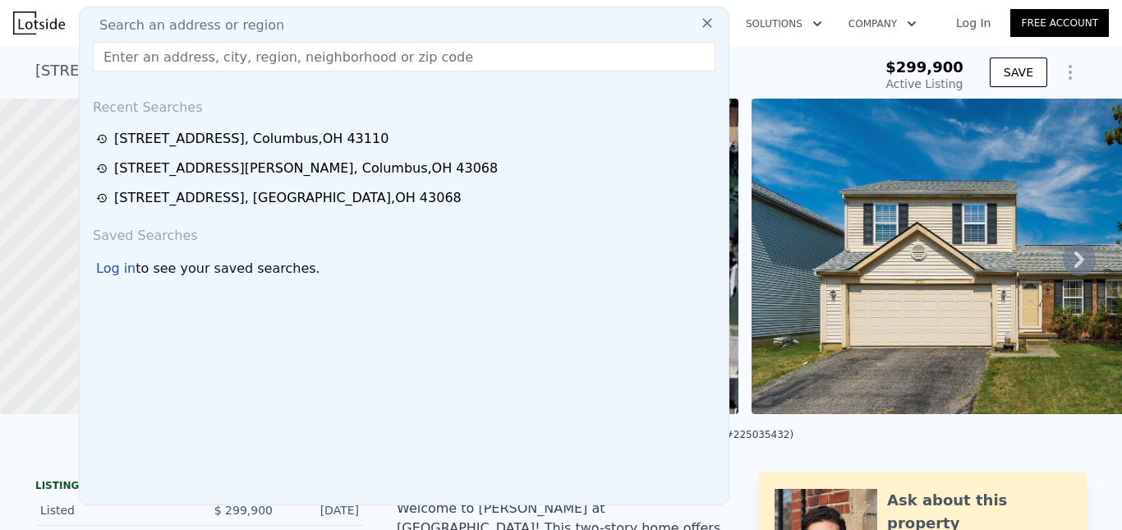
click at [224, 59] on input "text" at bounding box center [404, 57] width 623 height 30
paste input "[STREET_ADDRESS][PERSON_NAME]"
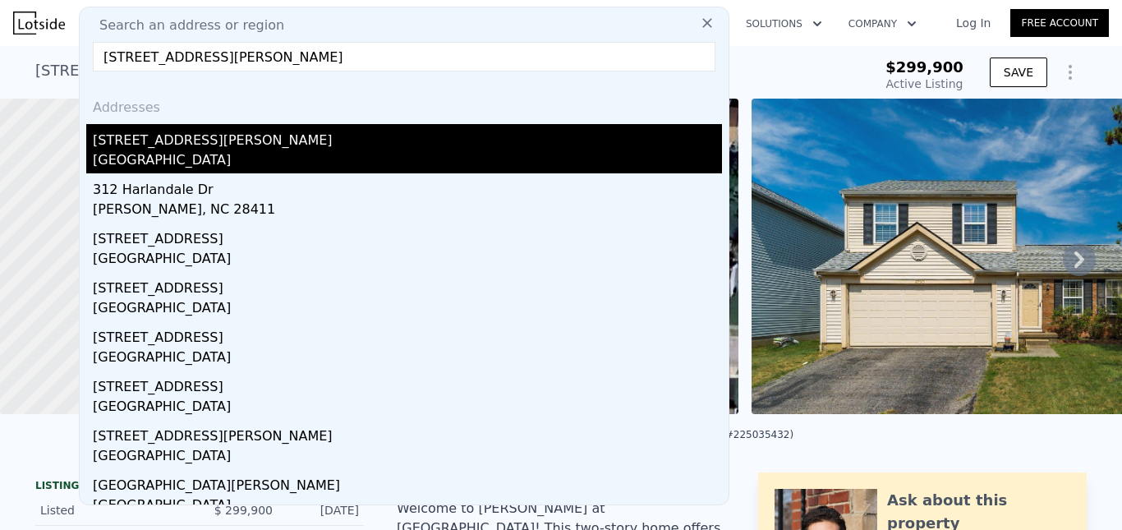
type input "[STREET_ADDRESS][PERSON_NAME]"
click at [200, 142] on div "[STREET_ADDRESS][PERSON_NAME]" at bounding box center [407, 137] width 629 height 26
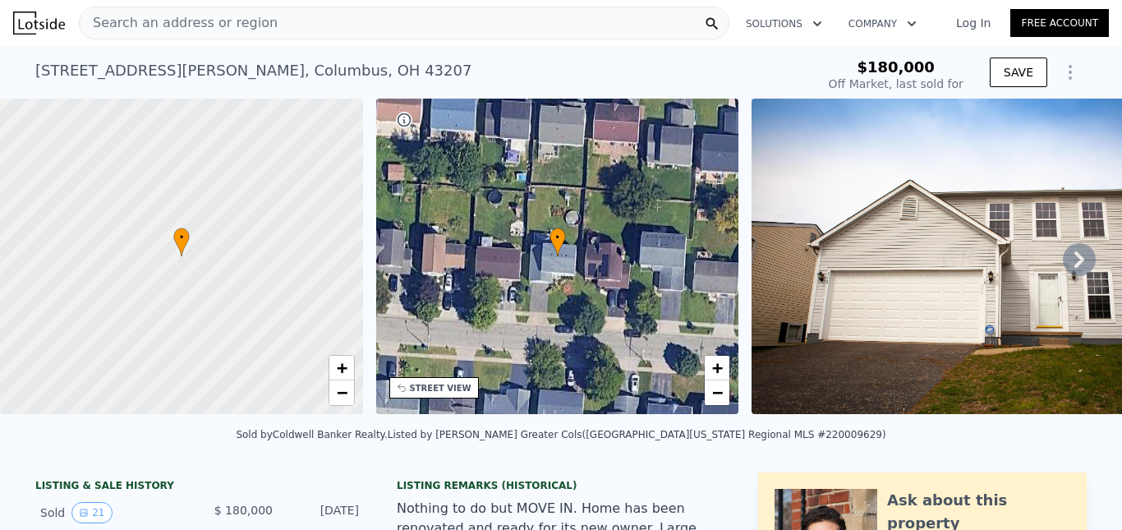
click at [262, 16] on div "Search an address or region" at bounding box center [404, 23] width 651 height 33
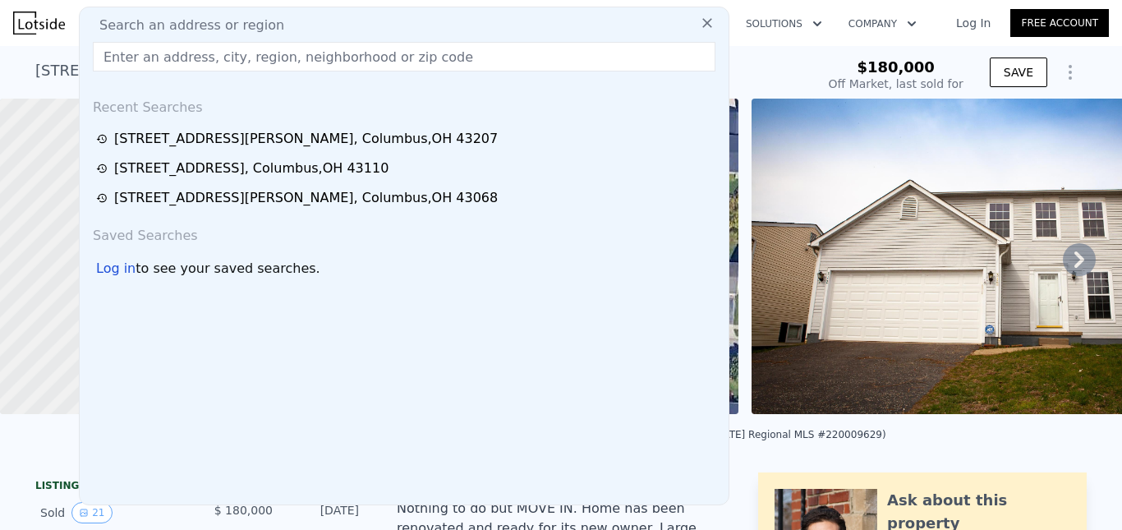
click at [228, 53] on input "text" at bounding box center [404, 57] width 623 height 30
type input "[STREET_ADDRESS]"
type input "$ 285,000"
type input "$ 77,763"
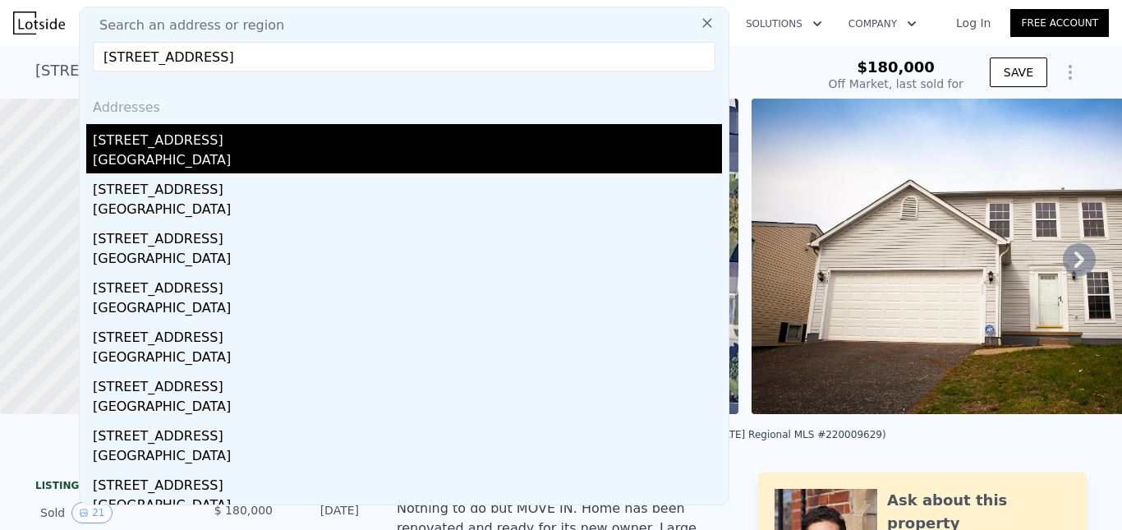
click at [186, 138] on div "[STREET_ADDRESS]" at bounding box center [407, 137] width 629 height 26
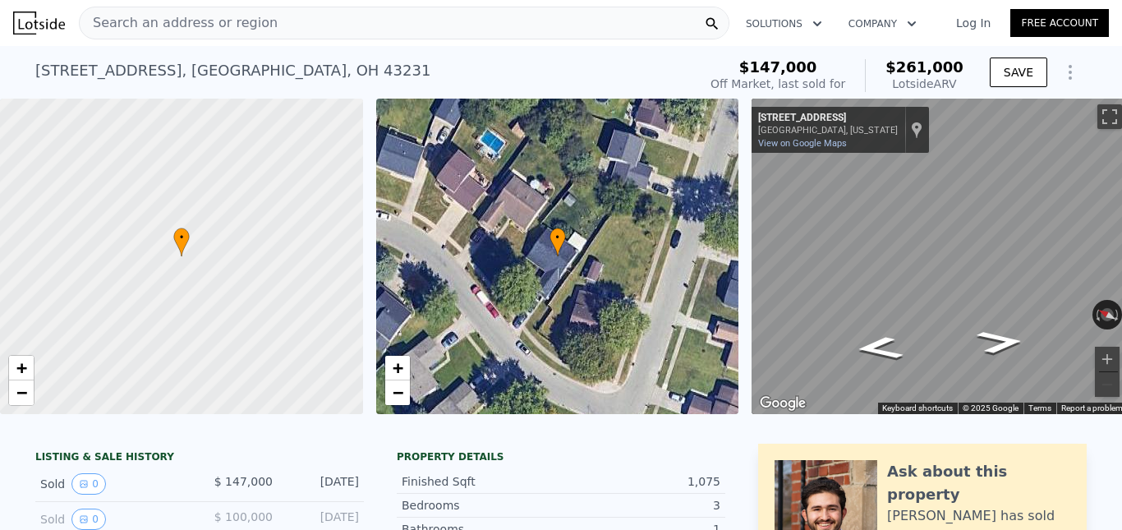
click at [240, 24] on span "Search an address or region" at bounding box center [179, 23] width 198 height 20
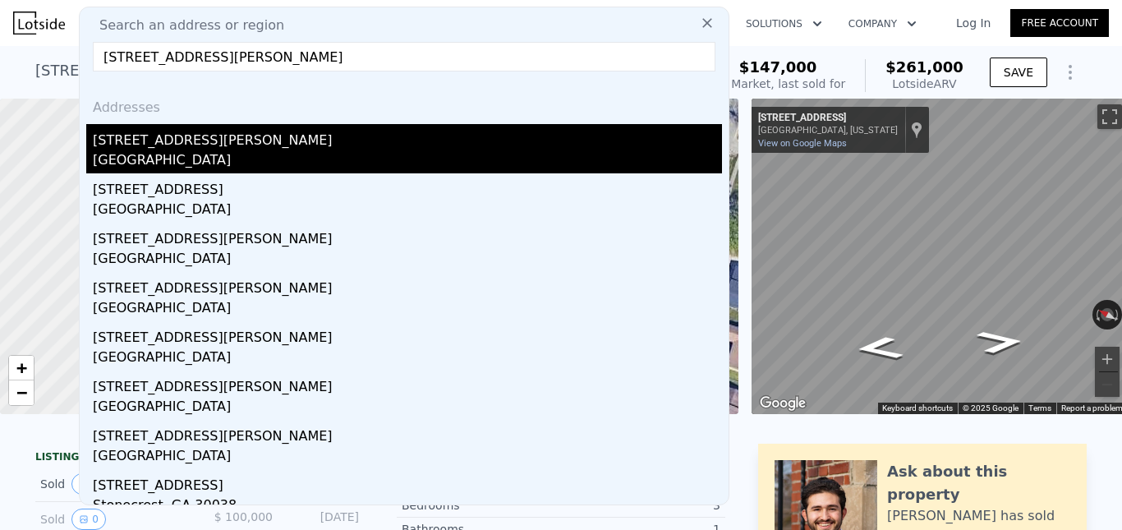
type input "[STREET_ADDRESS][PERSON_NAME]"
click at [160, 156] on div "[GEOGRAPHIC_DATA]" at bounding box center [407, 161] width 629 height 23
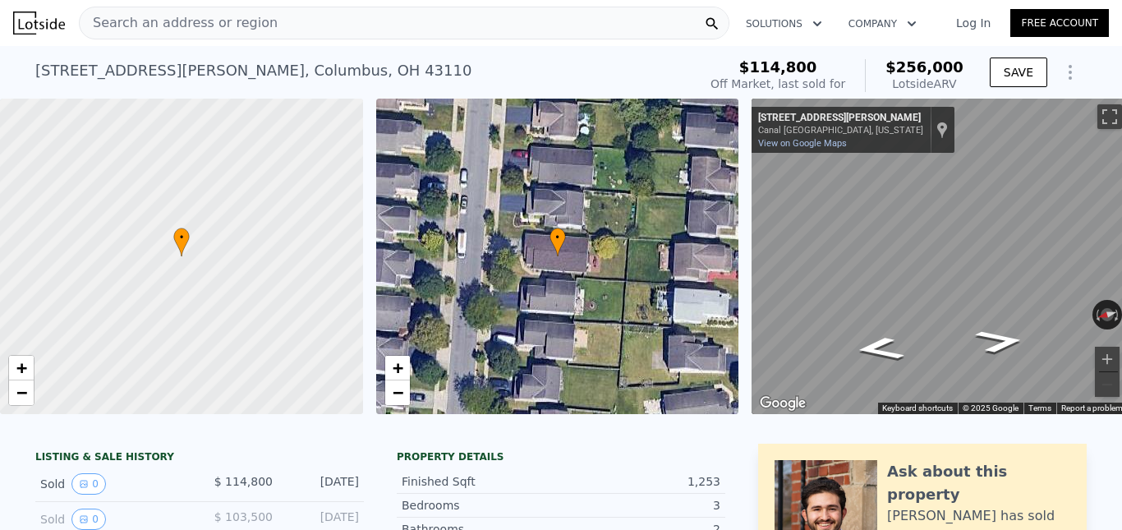
click at [237, 24] on span "Search an address or region" at bounding box center [179, 23] width 198 height 20
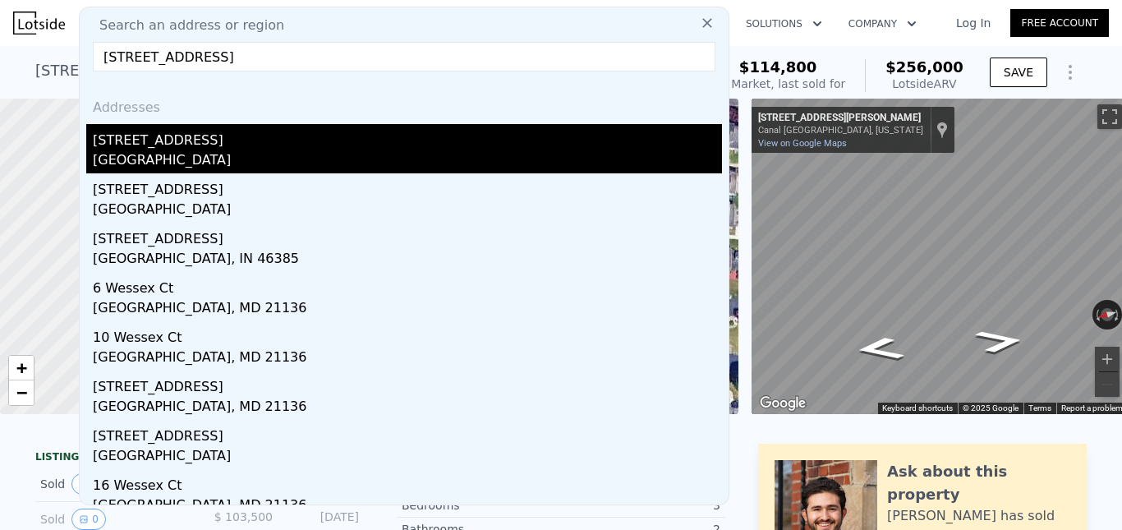
type input "[STREET_ADDRESS]"
click at [192, 150] on div "[GEOGRAPHIC_DATA]" at bounding box center [407, 161] width 629 height 23
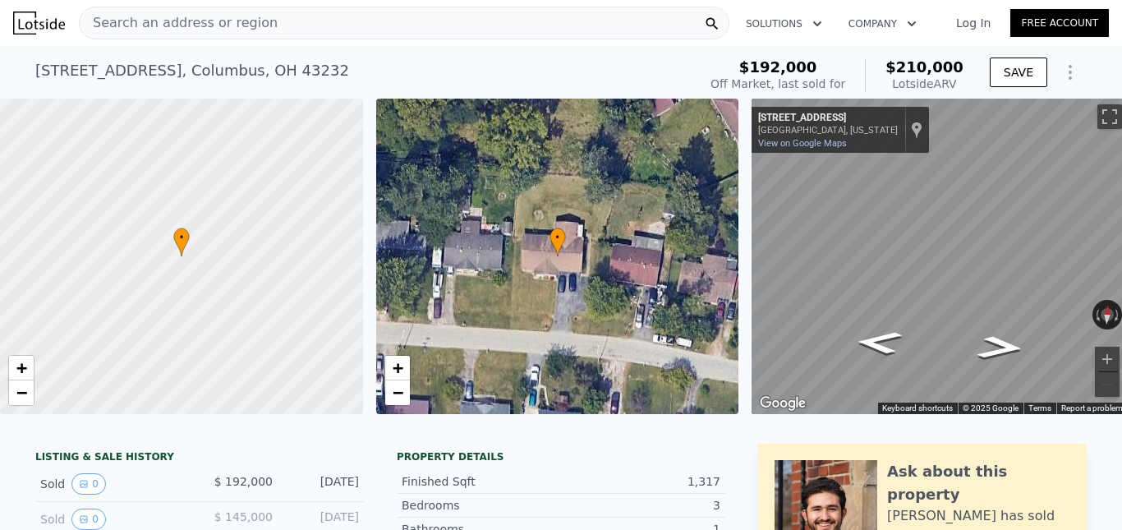
click at [269, 12] on div "Search an address or region" at bounding box center [404, 23] width 651 height 33
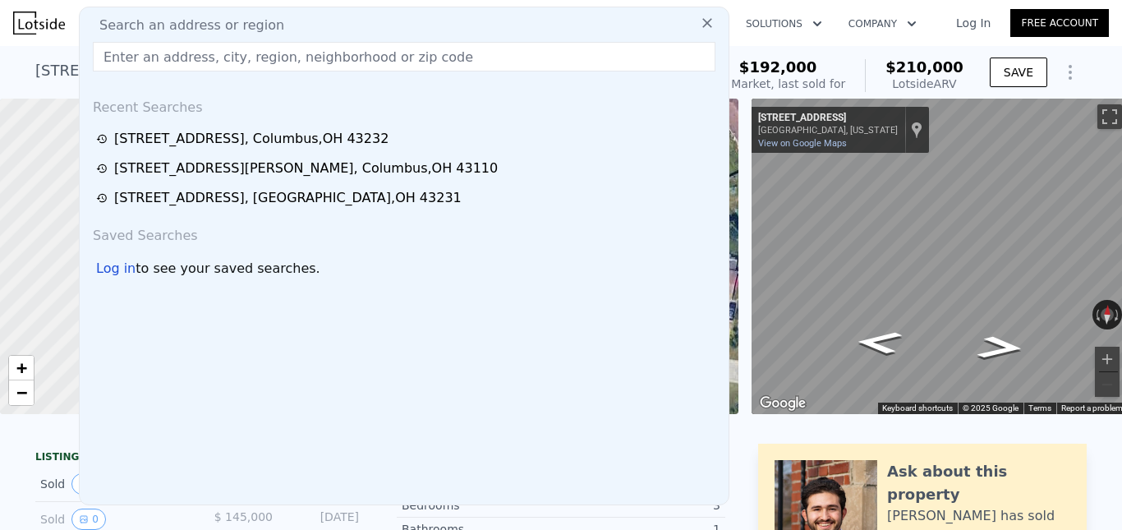
click at [257, 58] on input "text" at bounding box center [404, 57] width 623 height 30
paste input "6772 Gilette Dr"
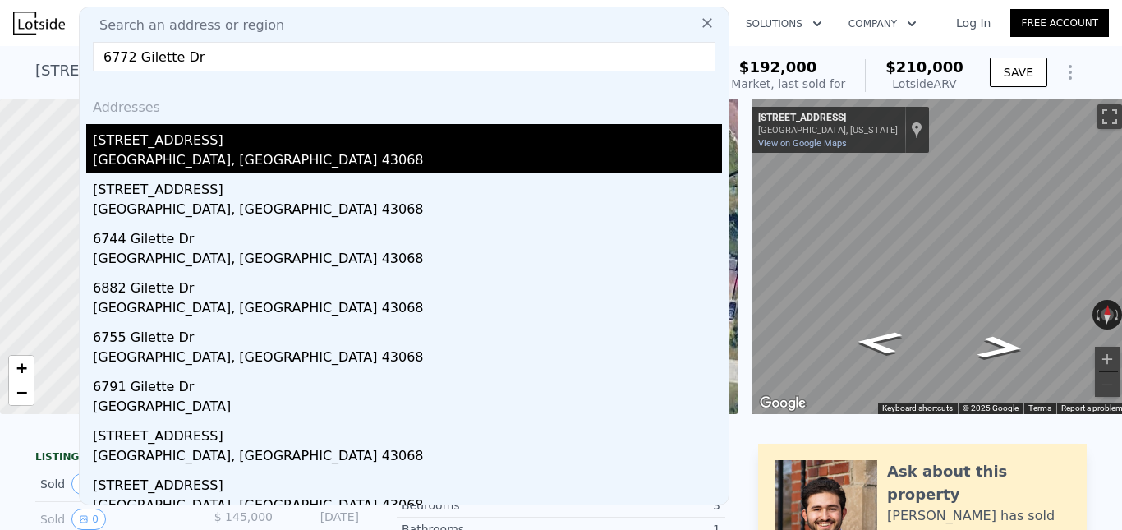
type input "6772 Gilette Dr"
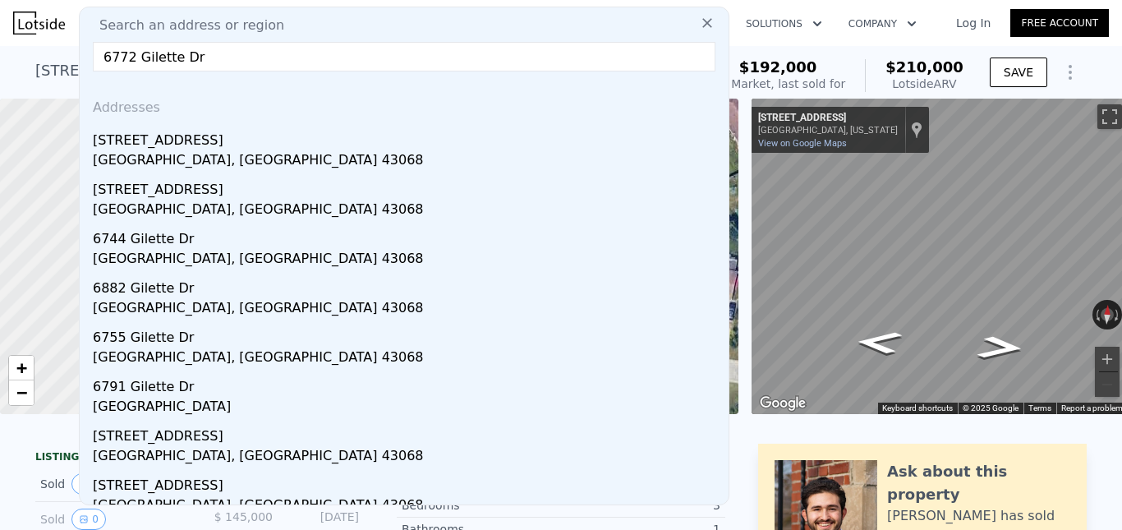
drag, startPoint x: 168, startPoint y: 146, endPoint x: 549, endPoint y: 0, distance: 408.2
click at [168, 149] on div "[STREET_ADDRESS]" at bounding box center [407, 137] width 629 height 26
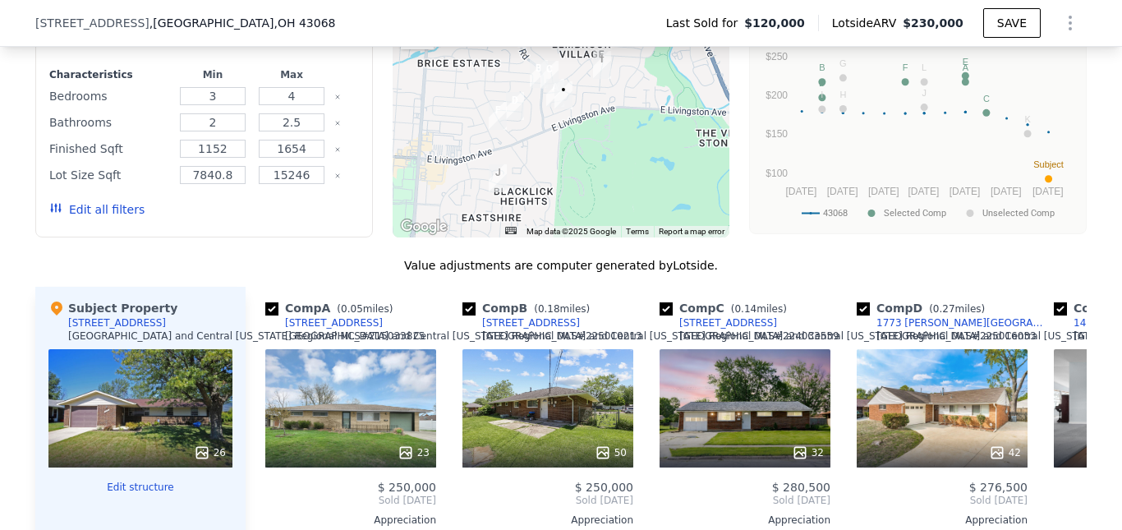
scroll to position [1203, 0]
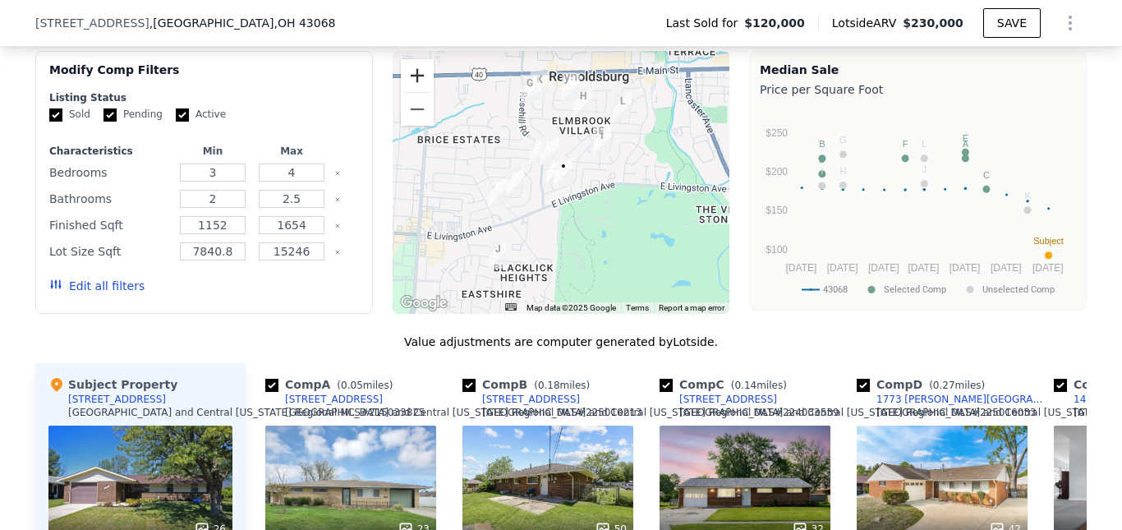
click at [420, 78] on button "Zoom in" at bounding box center [417, 75] width 33 height 33
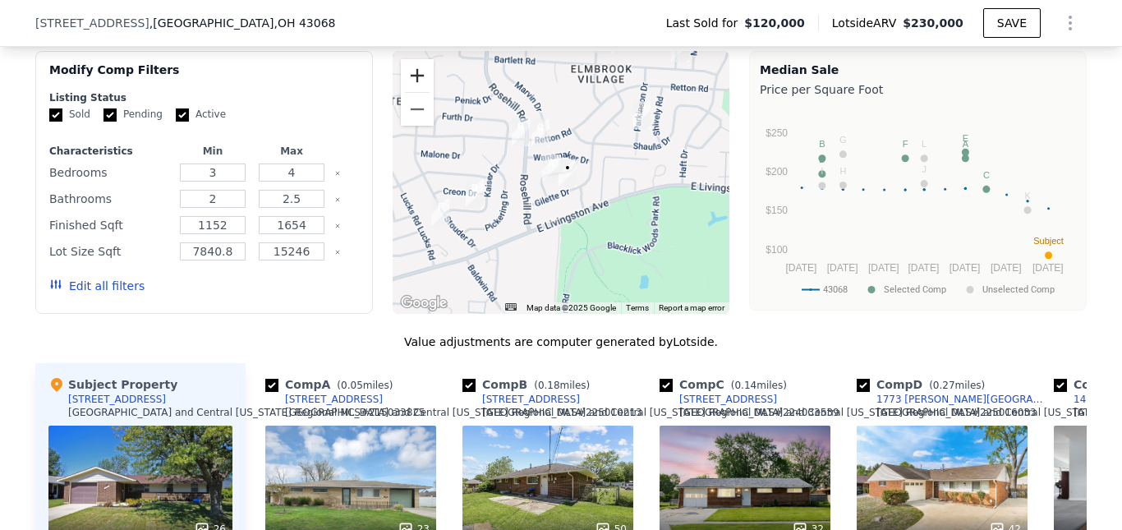
click at [417, 81] on button "Zoom in" at bounding box center [417, 75] width 33 height 33
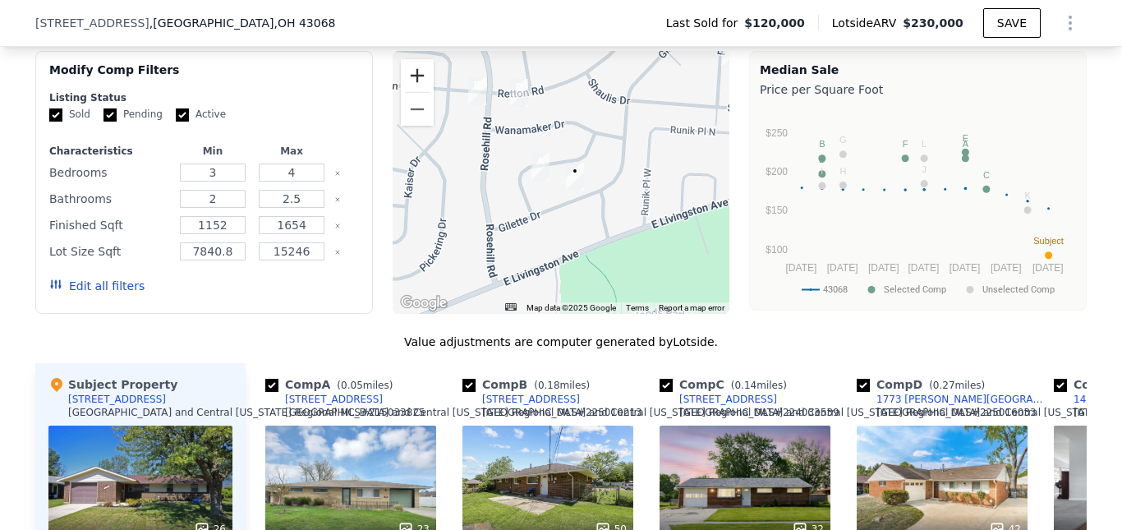
click at [417, 81] on button "Zoom in" at bounding box center [417, 75] width 33 height 33
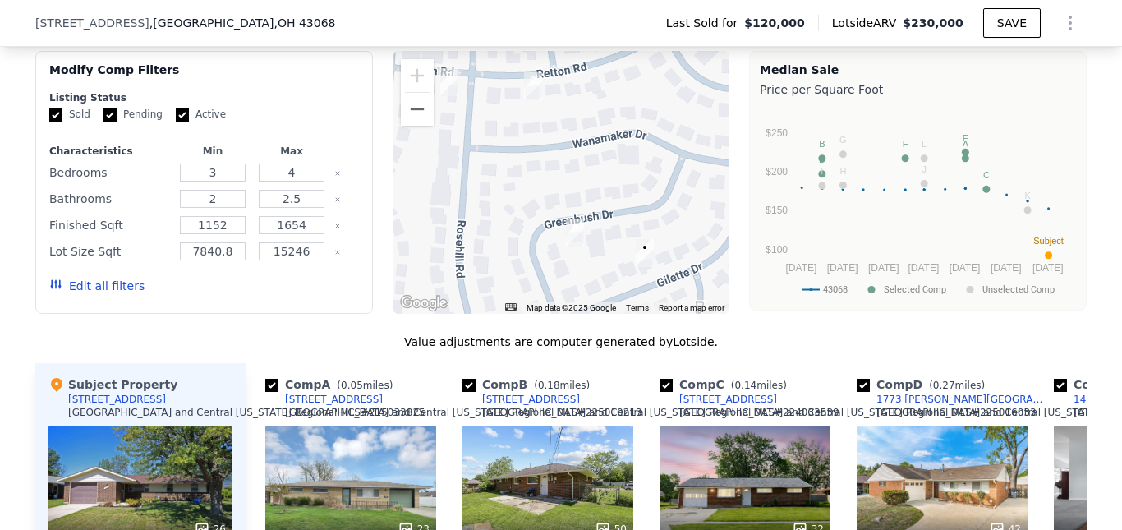
drag, startPoint x: 556, startPoint y: 129, endPoint x: 613, endPoint y: 204, distance: 93.8
click at [613, 204] on div at bounding box center [562, 182] width 338 height 263
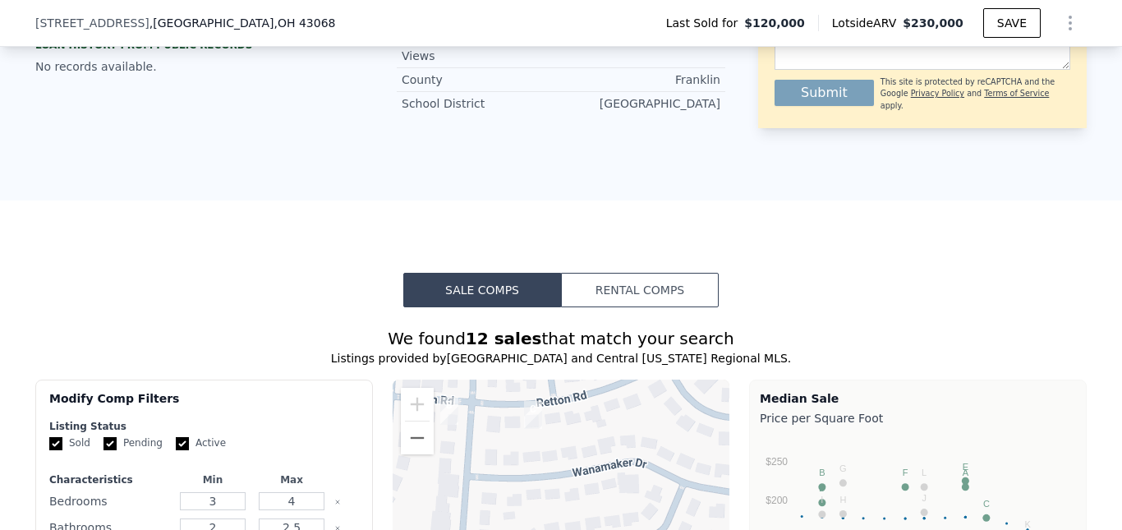
scroll to position [217, 0]
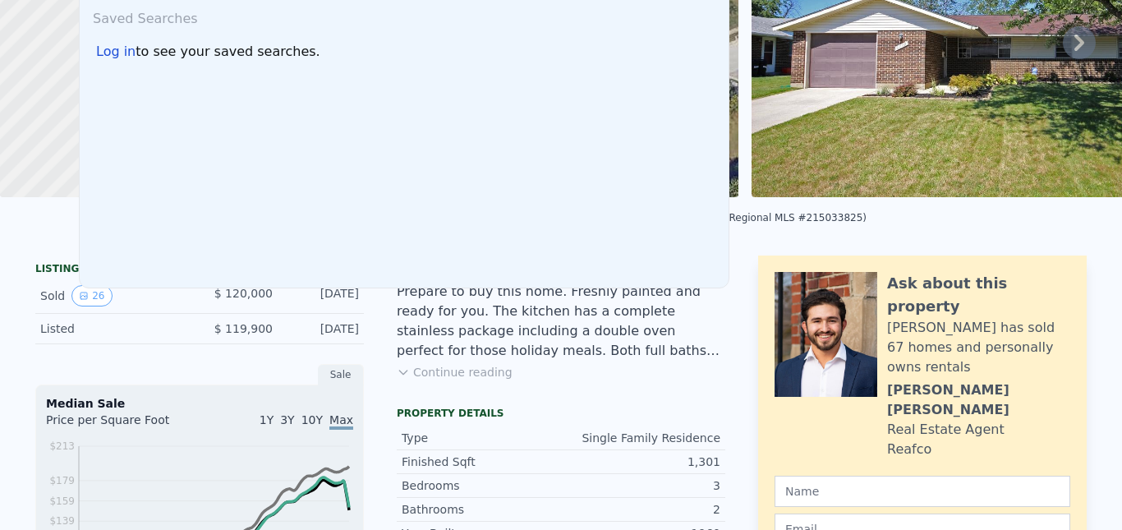
scroll to position [0, 0]
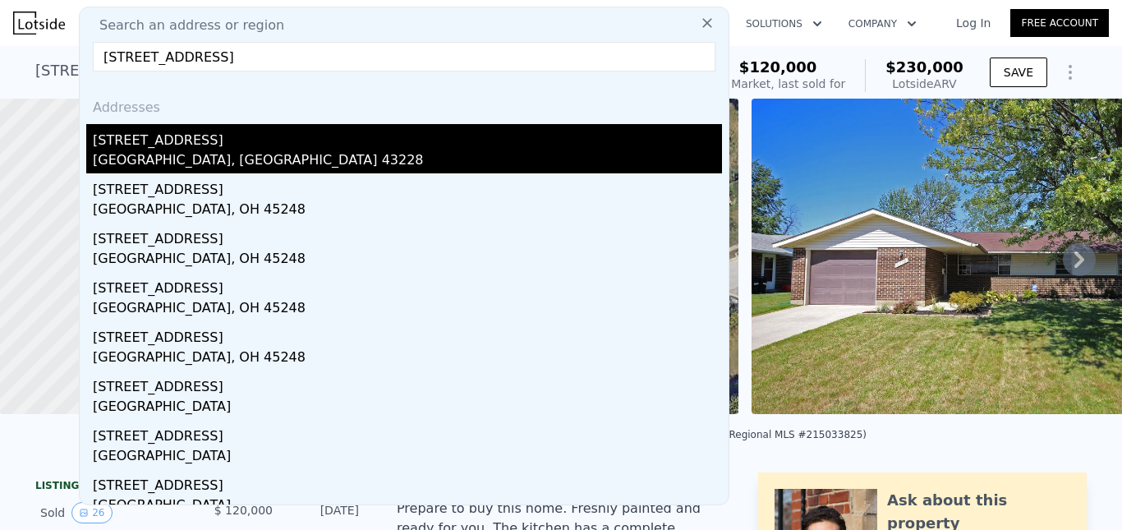
type input "[STREET_ADDRESS]"
drag, startPoint x: 223, startPoint y: 131, endPoint x: 208, endPoint y: 145, distance: 20.9
click at [208, 145] on div "[STREET_ADDRESS]" at bounding box center [407, 137] width 629 height 26
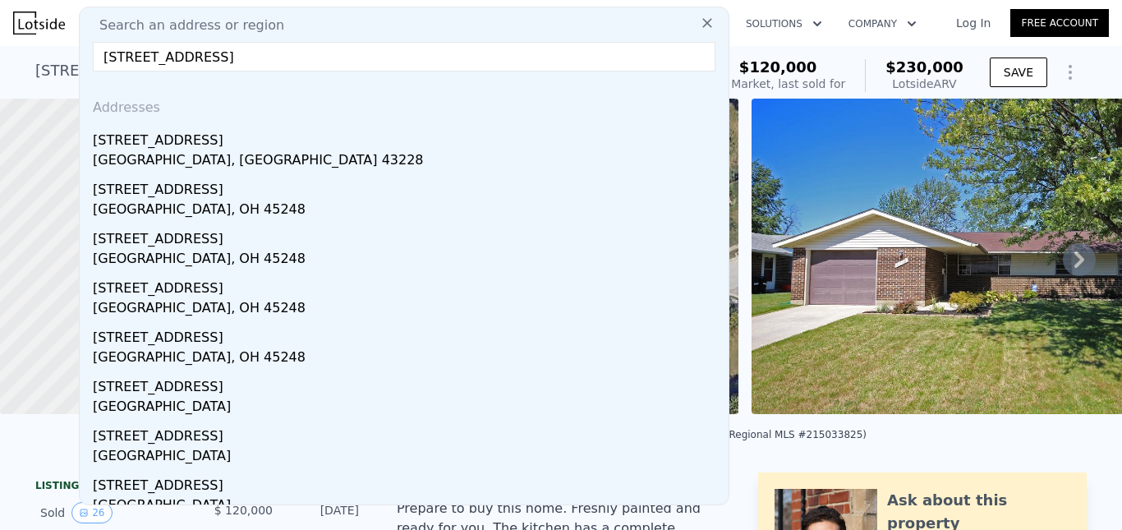
click at [208, 145] on div at bounding box center [181, 256] width 435 height 379
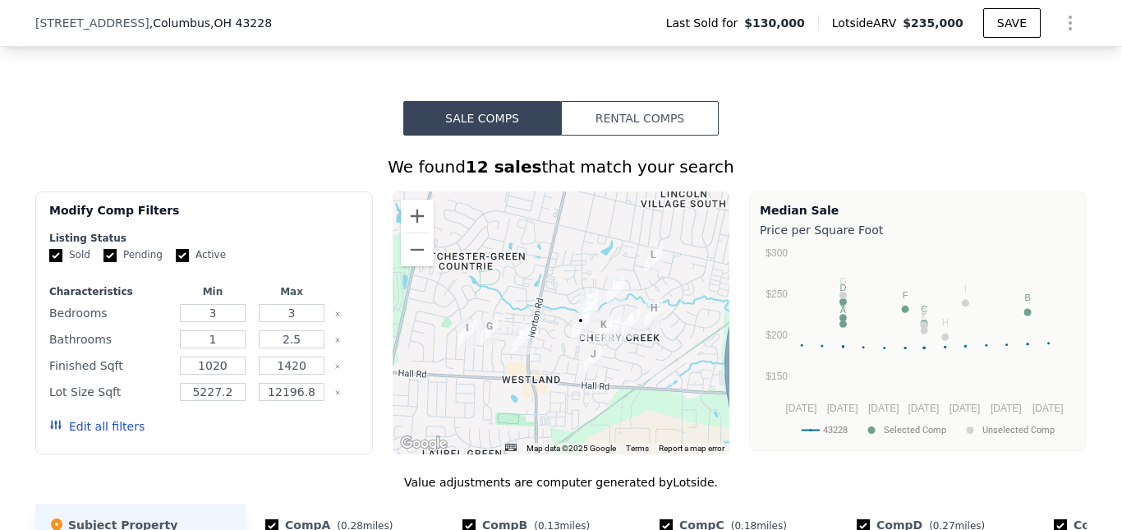
scroll to position [1274, 0]
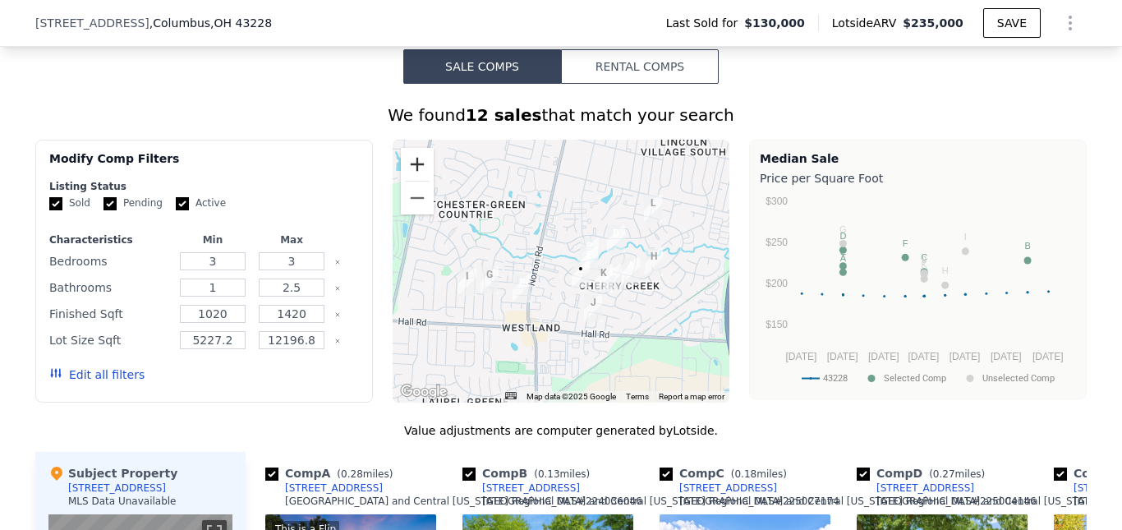
click at [404, 177] on button "Zoom in" at bounding box center [417, 164] width 33 height 33
click at [405, 177] on button "Zoom in" at bounding box center [417, 164] width 33 height 33
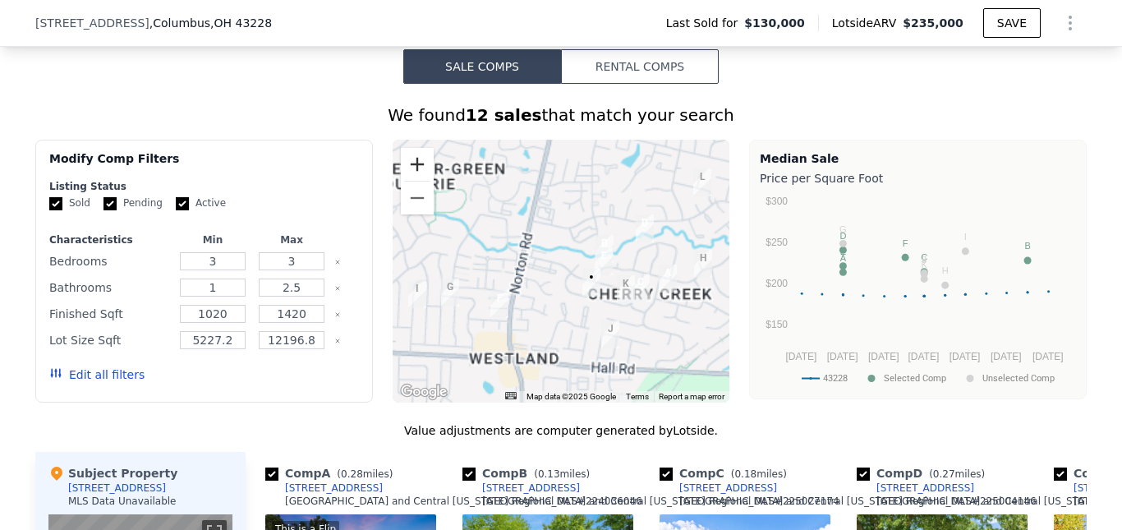
click at [406, 177] on button "Zoom in" at bounding box center [417, 164] width 33 height 33
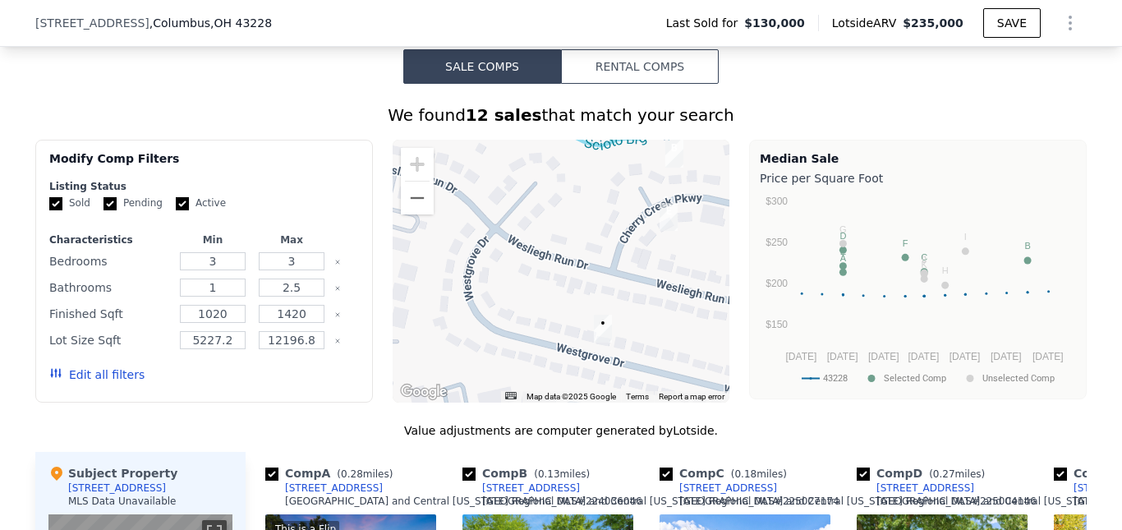
click at [425, 168] on div "A B C D E F G H I J K L • Map Data Map data ©2025 Google Map data ©2025 Google …" at bounding box center [562, 271] width 338 height 263
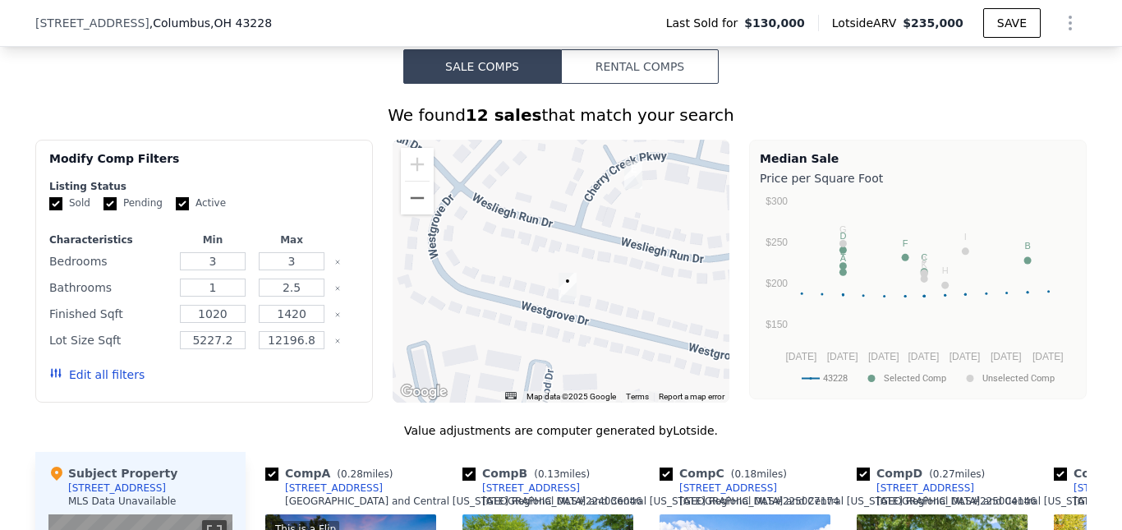
drag, startPoint x: 649, startPoint y: 263, endPoint x: 423, endPoint y: 147, distance: 253.9
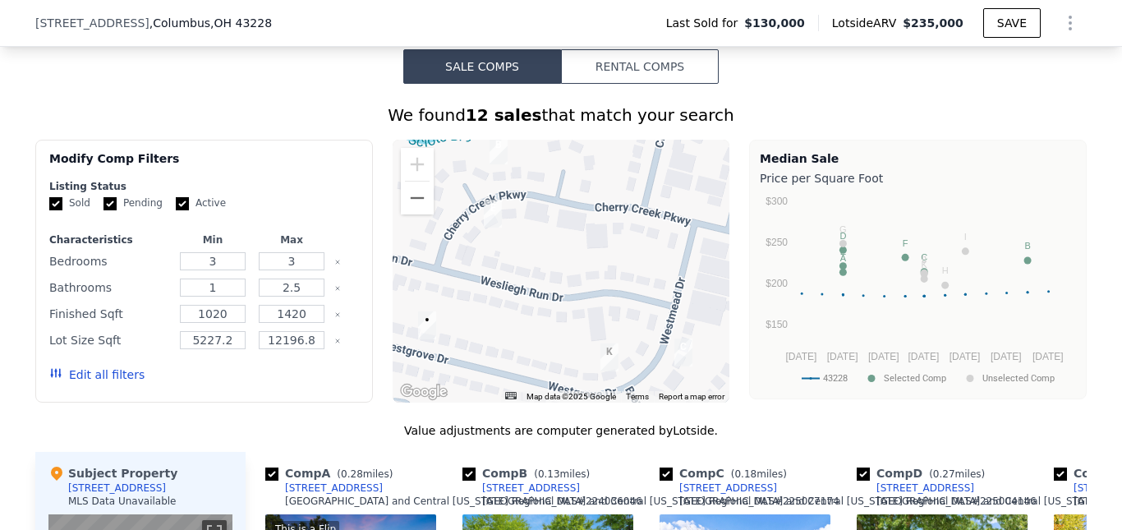
drag, startPoint x: 642, startPoint y: 279, endPoint x: 497, endPoint y: 318, distance: 149.6
click at [497, 318] on div at bounding box center [562, 271] width 338 height 263
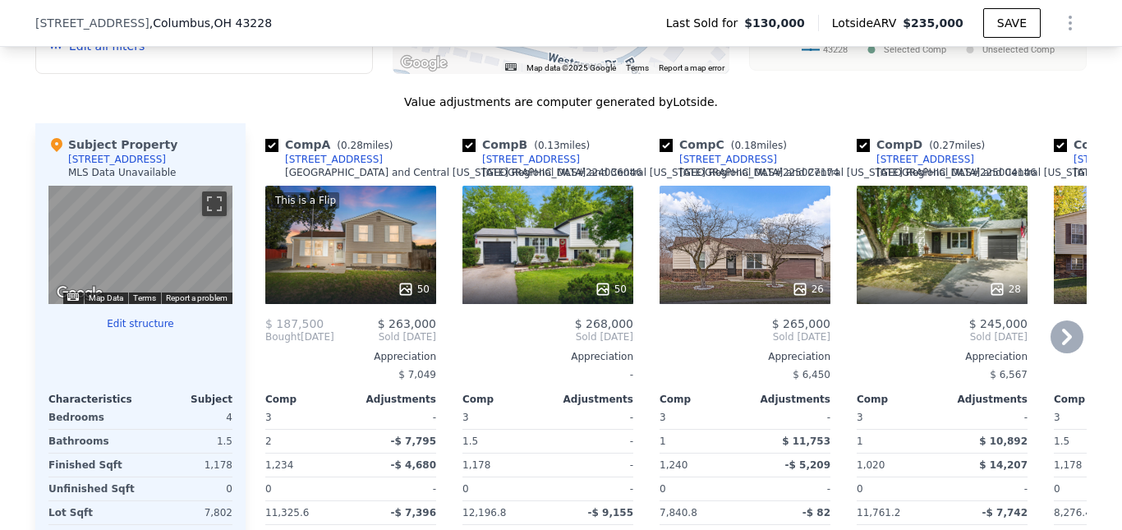
scroll to position [1767, 0]
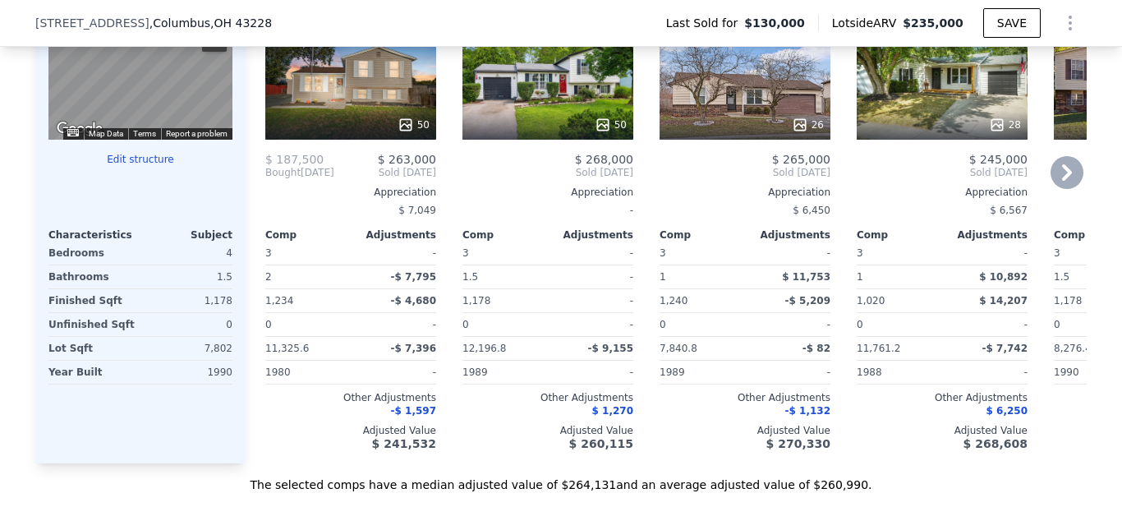
click at [1065, 179] on icon at bounding box center [1067, 172] width 33 height 33
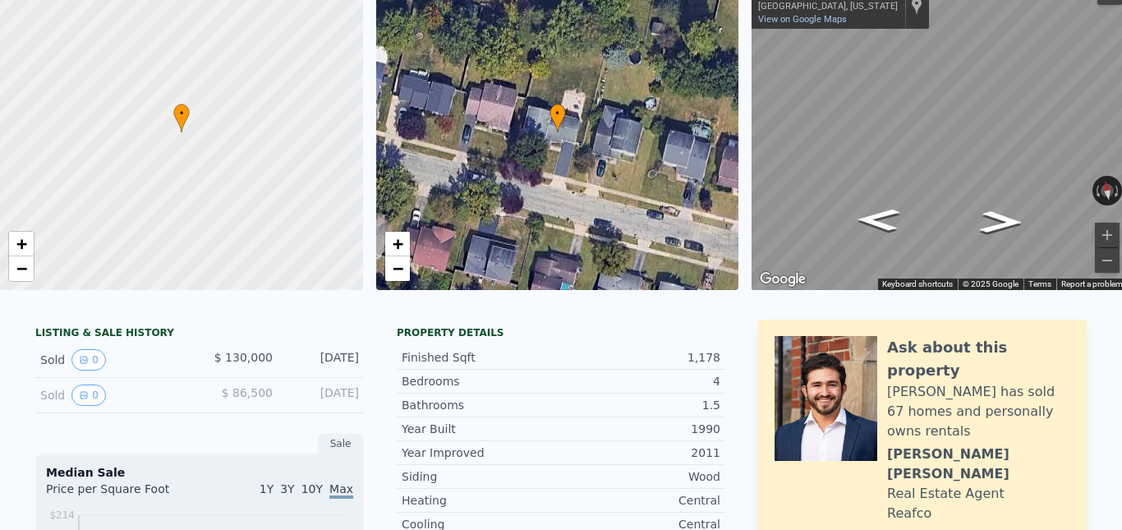
scroll to position [0, 0]
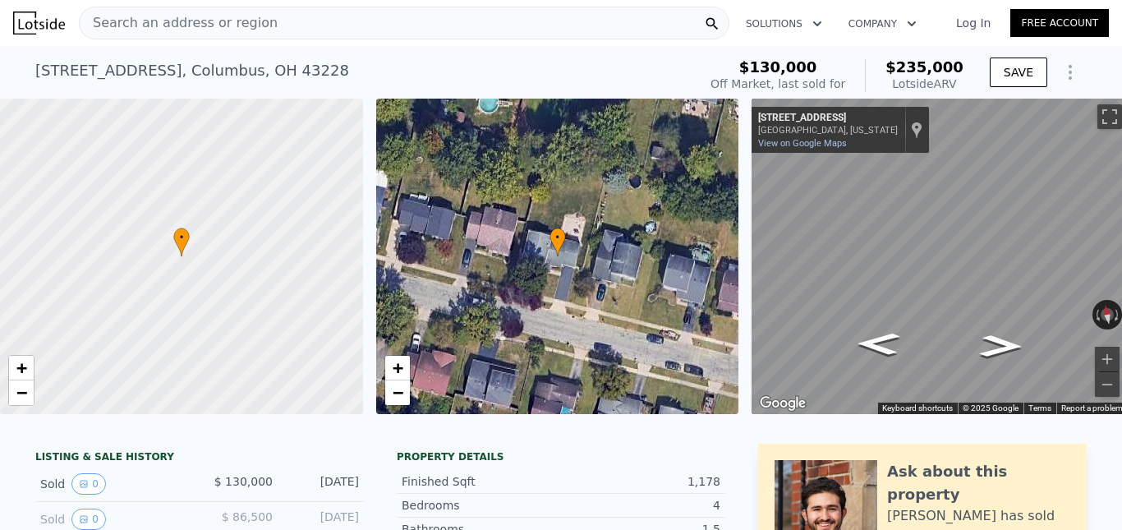
click at [205, 19] on span "Search an address or region" at bounding box center [179, 23] width 198 height 20
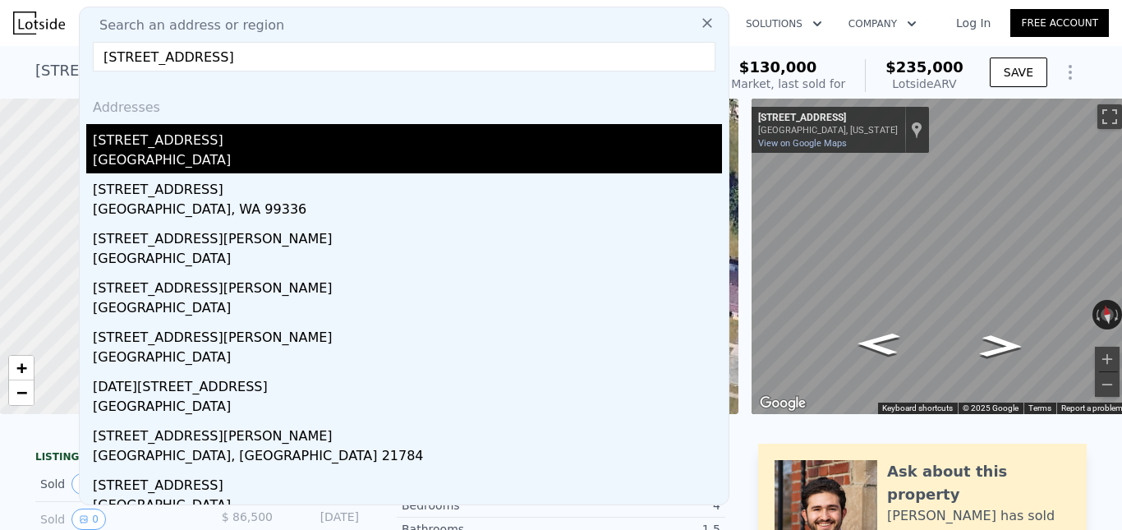
type input "[STREET_ADDRESS]"
click at [206, 145] on div "[STREET_ADDRESS]" at bounding box center [407, 137] width 629 height 26
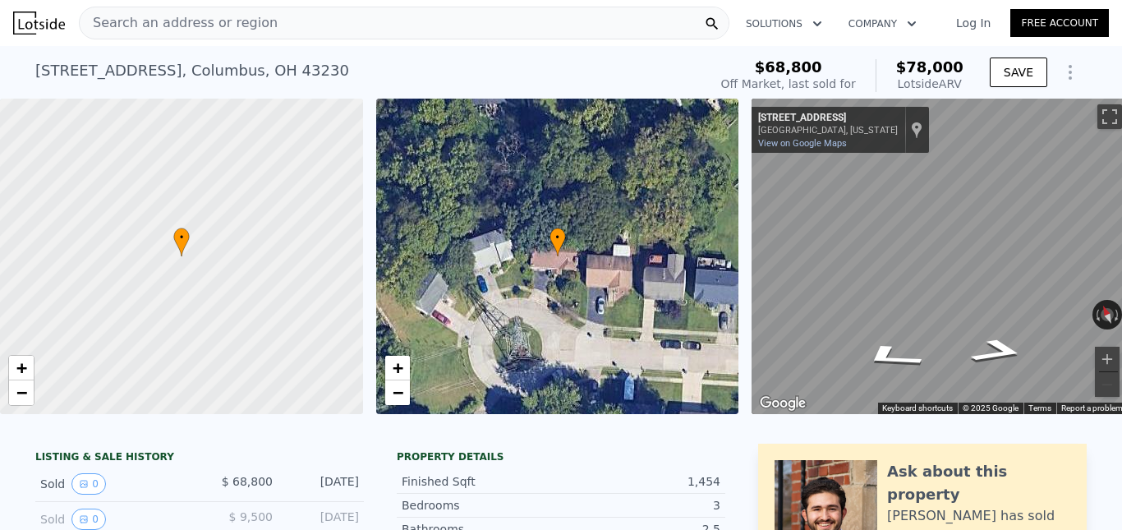
click at [237, 16] on span "Search an address or region" at bounding box center [179, 23] width 198 height 20
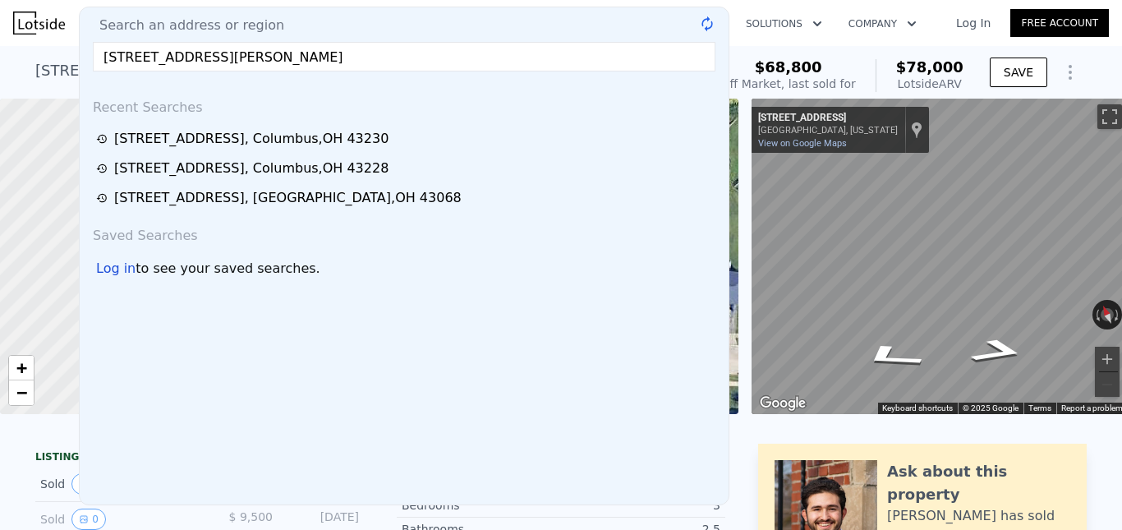
type input "[STREET_ADDRESS][PERSON_NAME]"
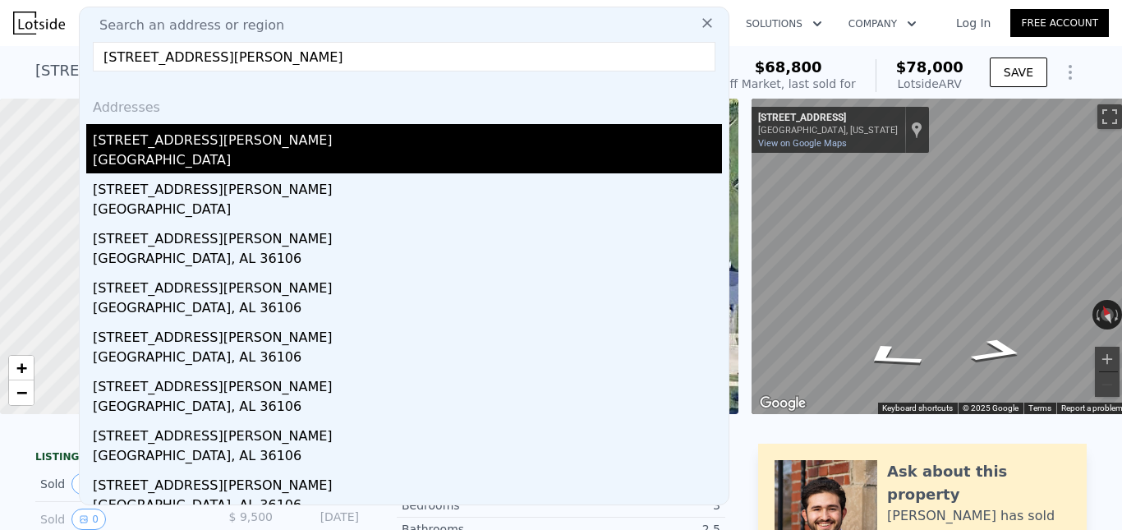
click at [196, 152] on div "[GEOGRAPHIC_DATA]" at bounding box center [407, 161] width 629 height 23
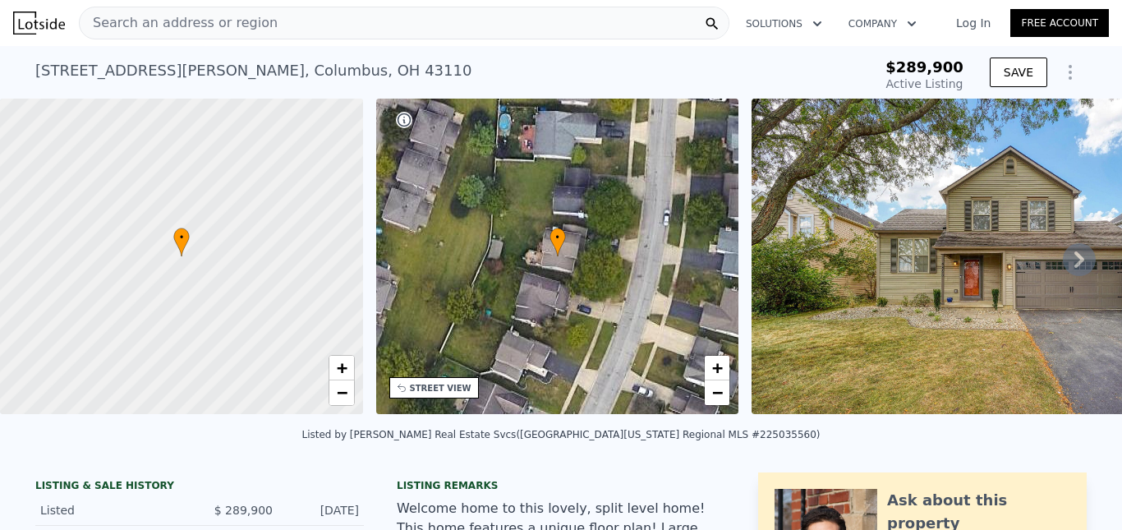
type input "$ 303,000"
type input "-$ 20,408"
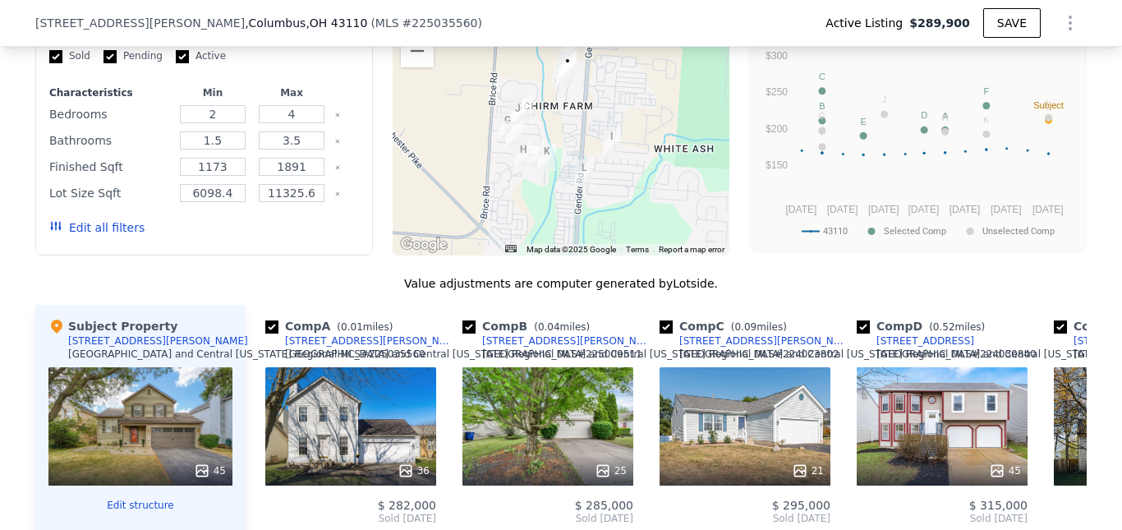
scroll to position [1226, 0]
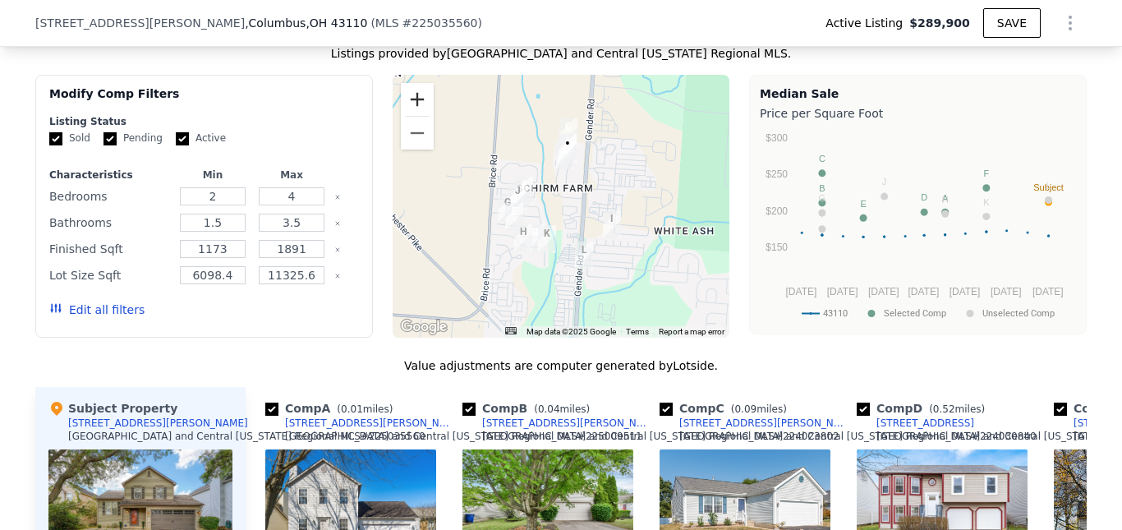
click at [415, 116] on button "Zoom in" at bounding box center [417, 99] width 33 height 33
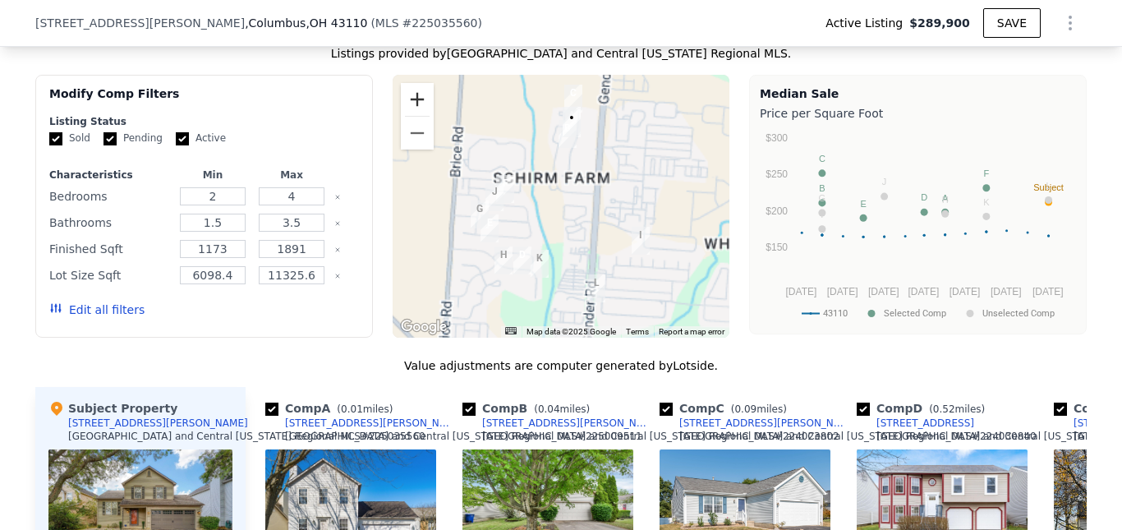
click at [415, 116] on button "Zoom in" at bounding box center [417, 99] width 33 height 33
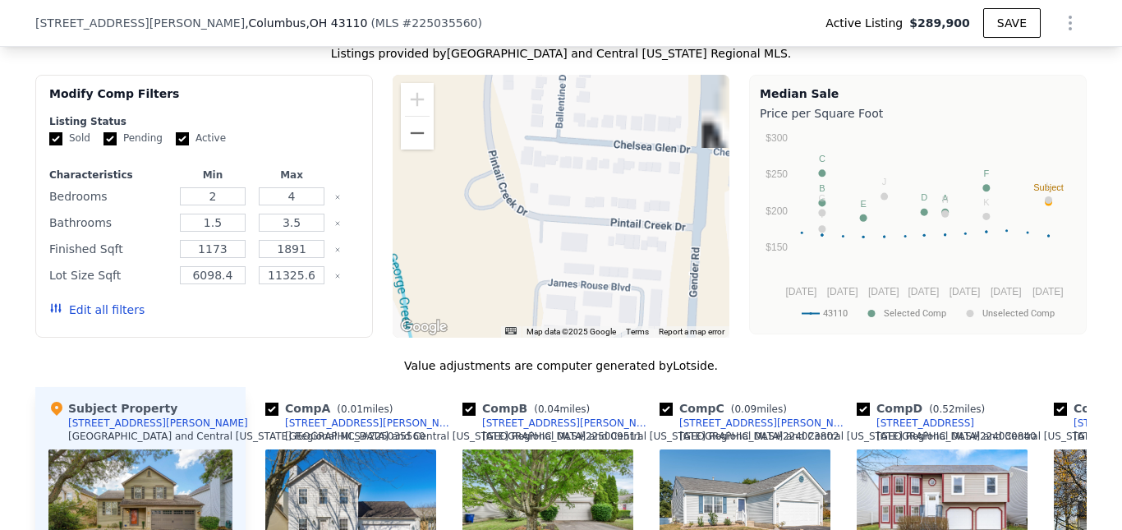
drag, startPoint x: 622, startPoint y: 170, endPoint x: 569, endPoint y: 306, distance: 145.4
click at [572, 306] on div at bounding box center [562, 206] width 338 height 263
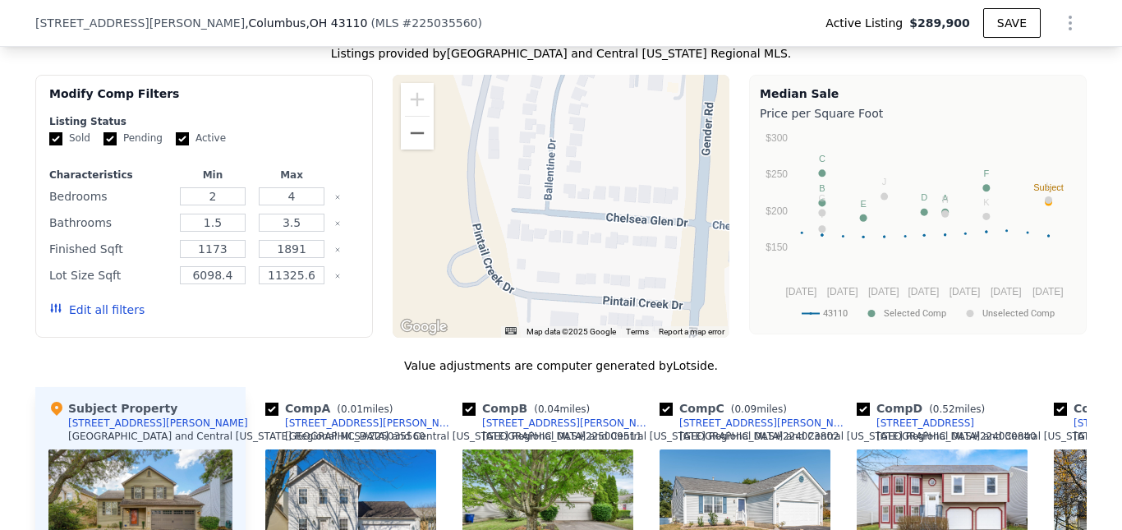
drag, startPoint x: 579, startPoint y: 139, endPoint x: 563, endPoint y: 307, distance: 169.2
click at [564, 307] on div at bounding box center [562, 206] width 338 height 263
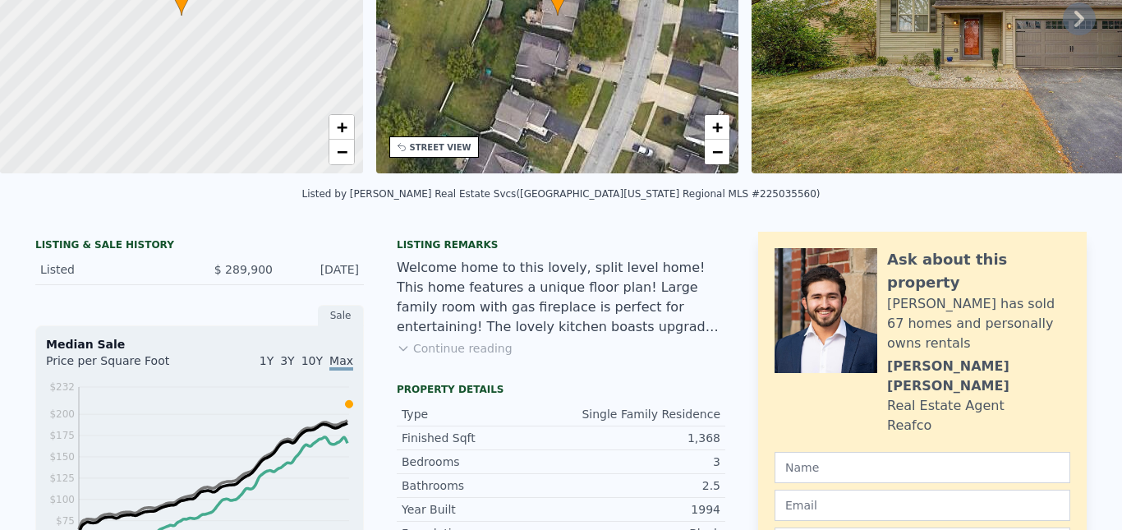
scroll to position [0, 0]
